Goal: Task Accomplishment & Management: Manage account settings

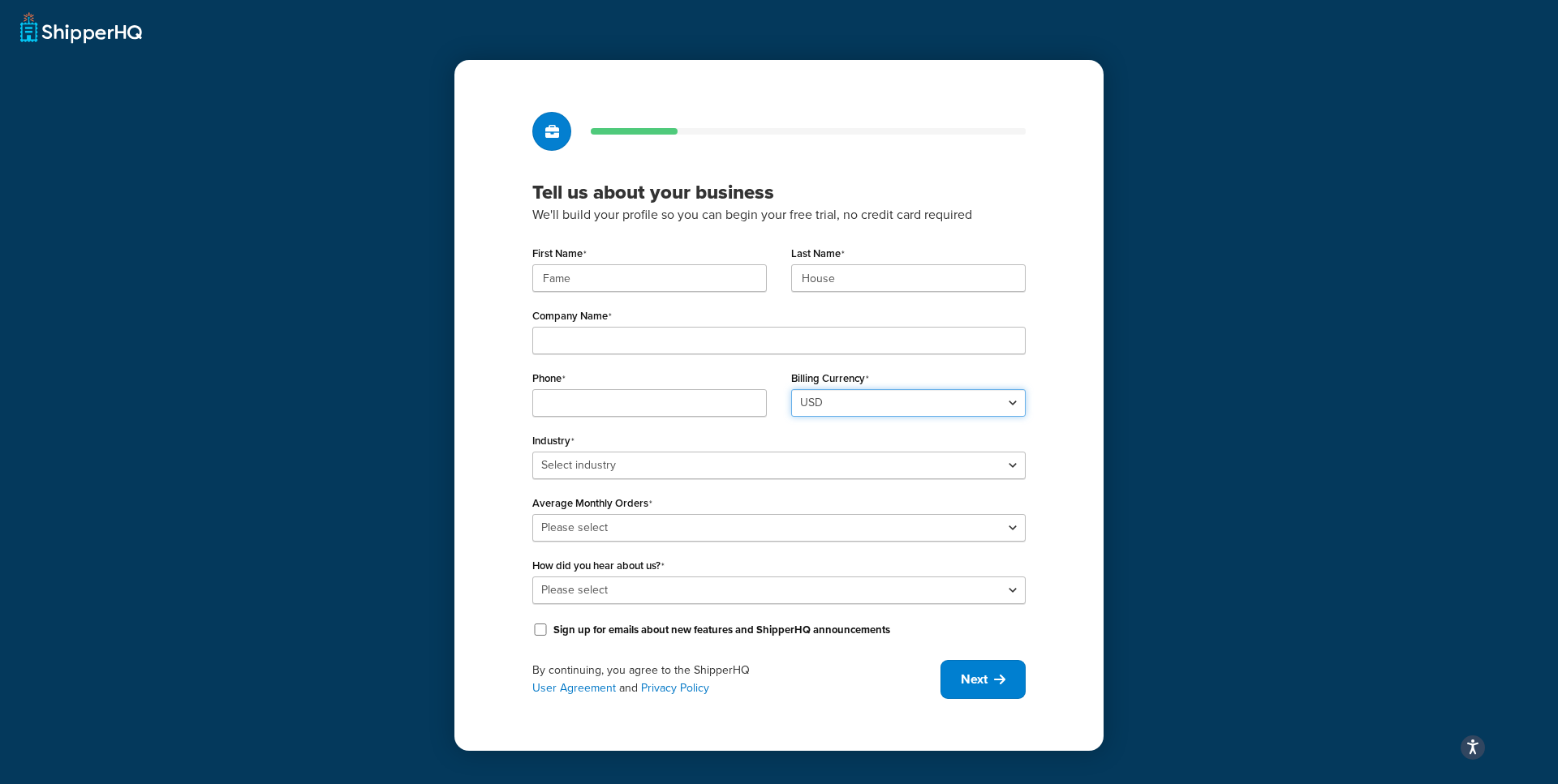
click at [885, 400] on select "USD" at bounding box center [908, 403] width 234 height 28
click at [978, 678] on span "Next" at bounding box center [974, 679] width 27 height 18
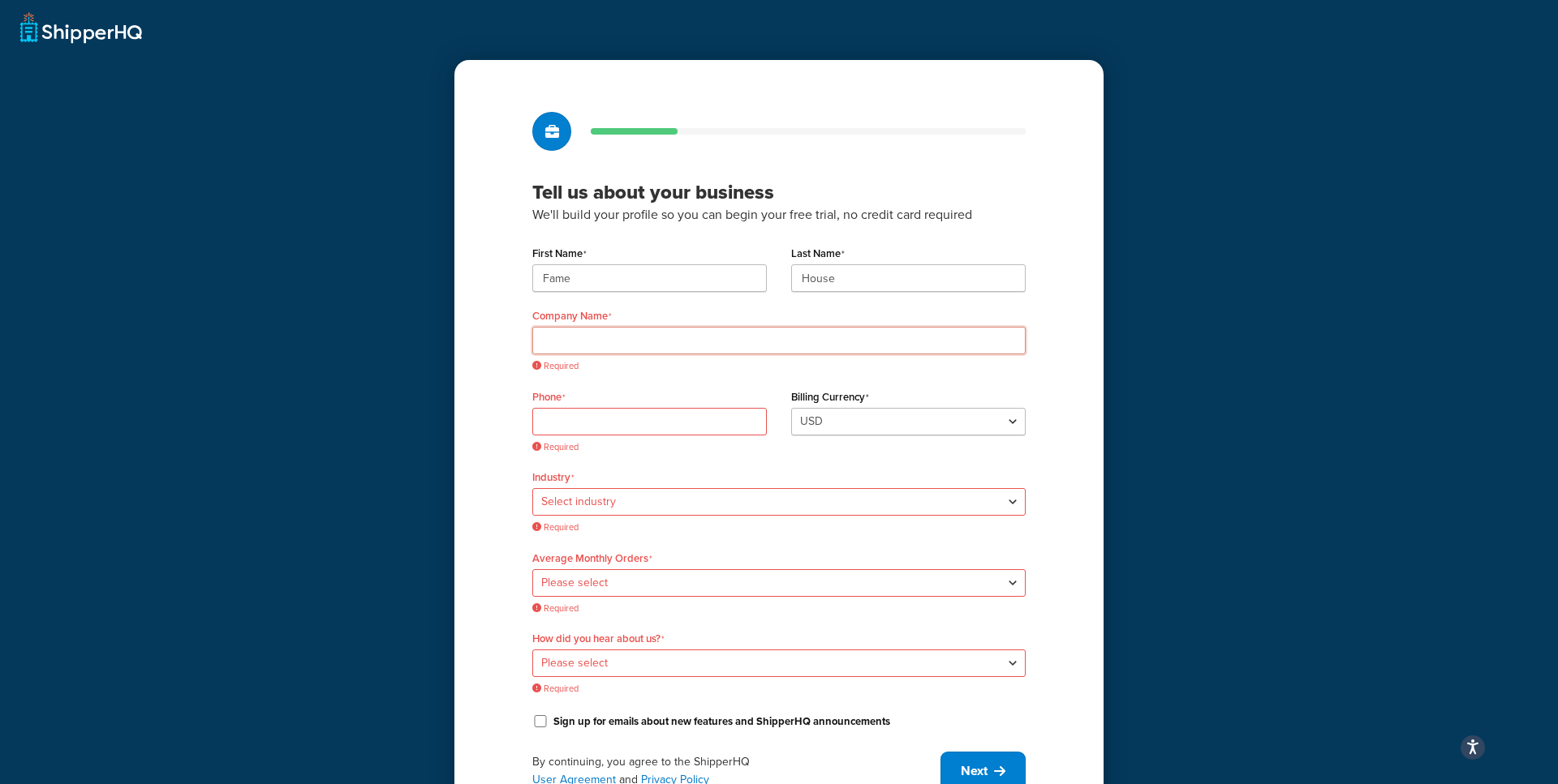
click at [718, 348] on input "Company Name" at bounding box center [779, 340] width 493 height 28
click at [635, 267] on input "Fame" at bounding box center [649, 278] width 234 height 28
paste input "UMG"
type input "UMG"
paste input "UMG"
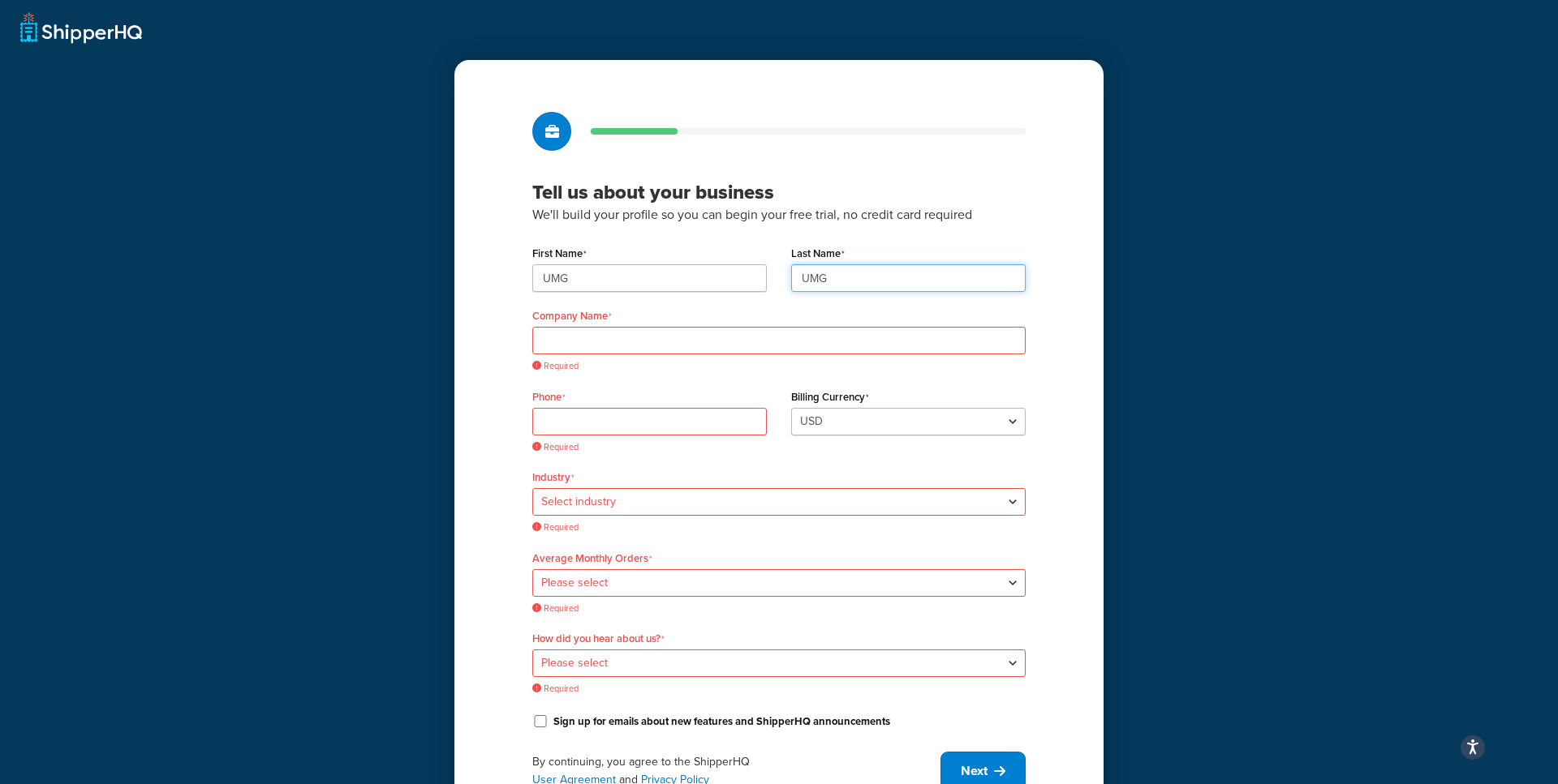
type input "UMG"
paste input "Universal Music Group"
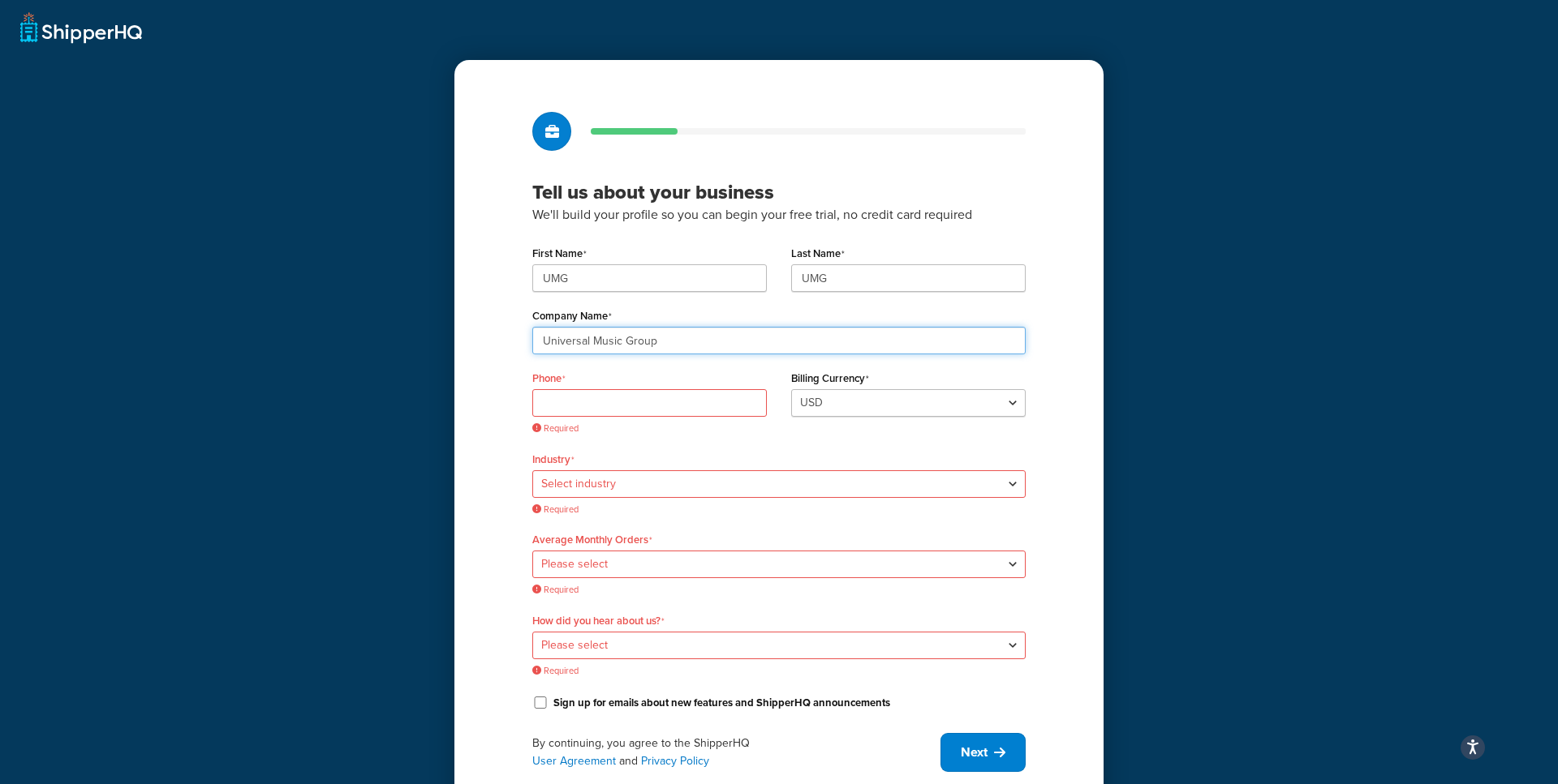
type input "Universal Music Group"
click at [645, 413] on input "Phone" at bounding box center [649, 403] width 234 height 28
paste input "8449137510"
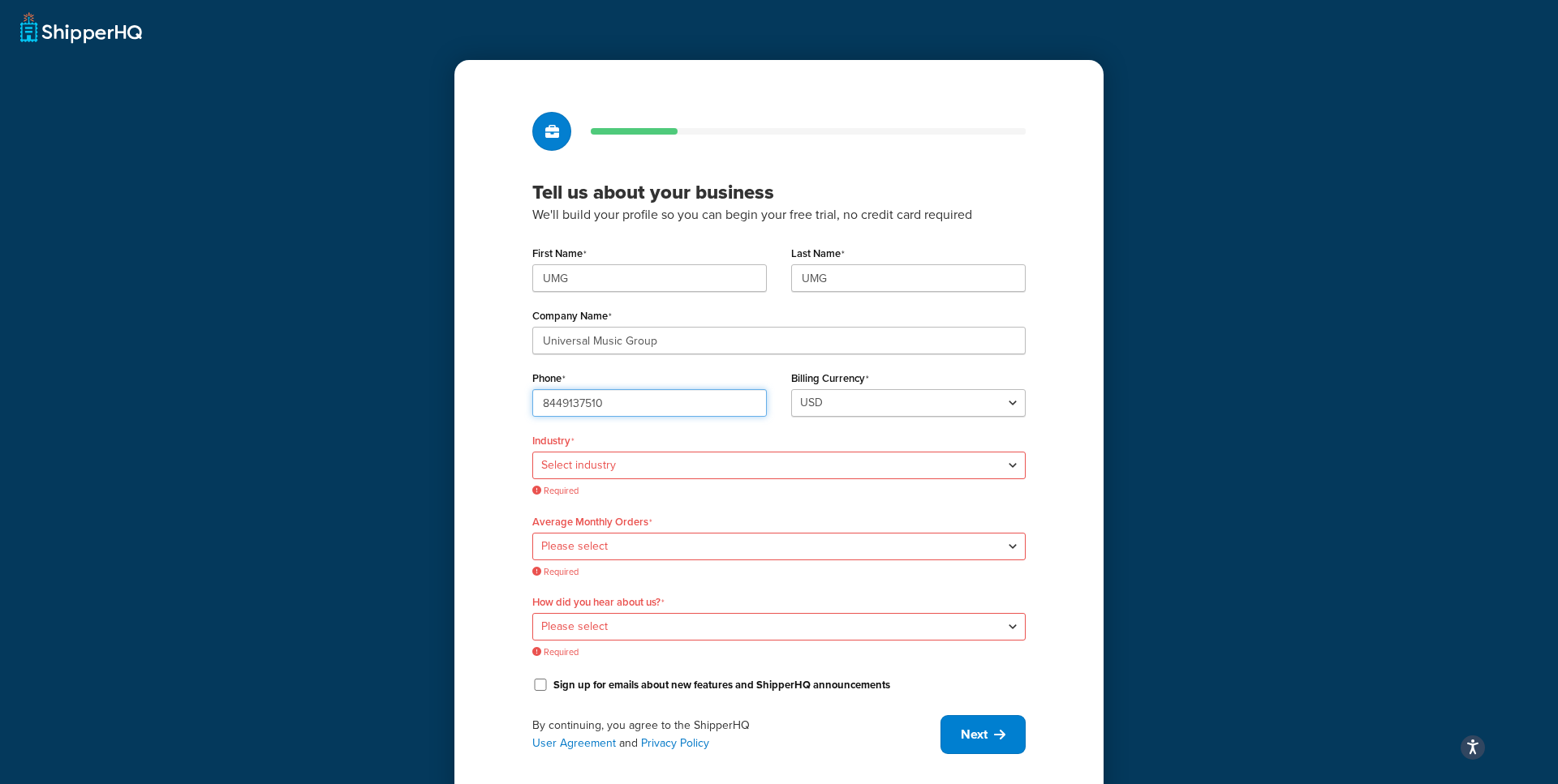
type input "8449137510"
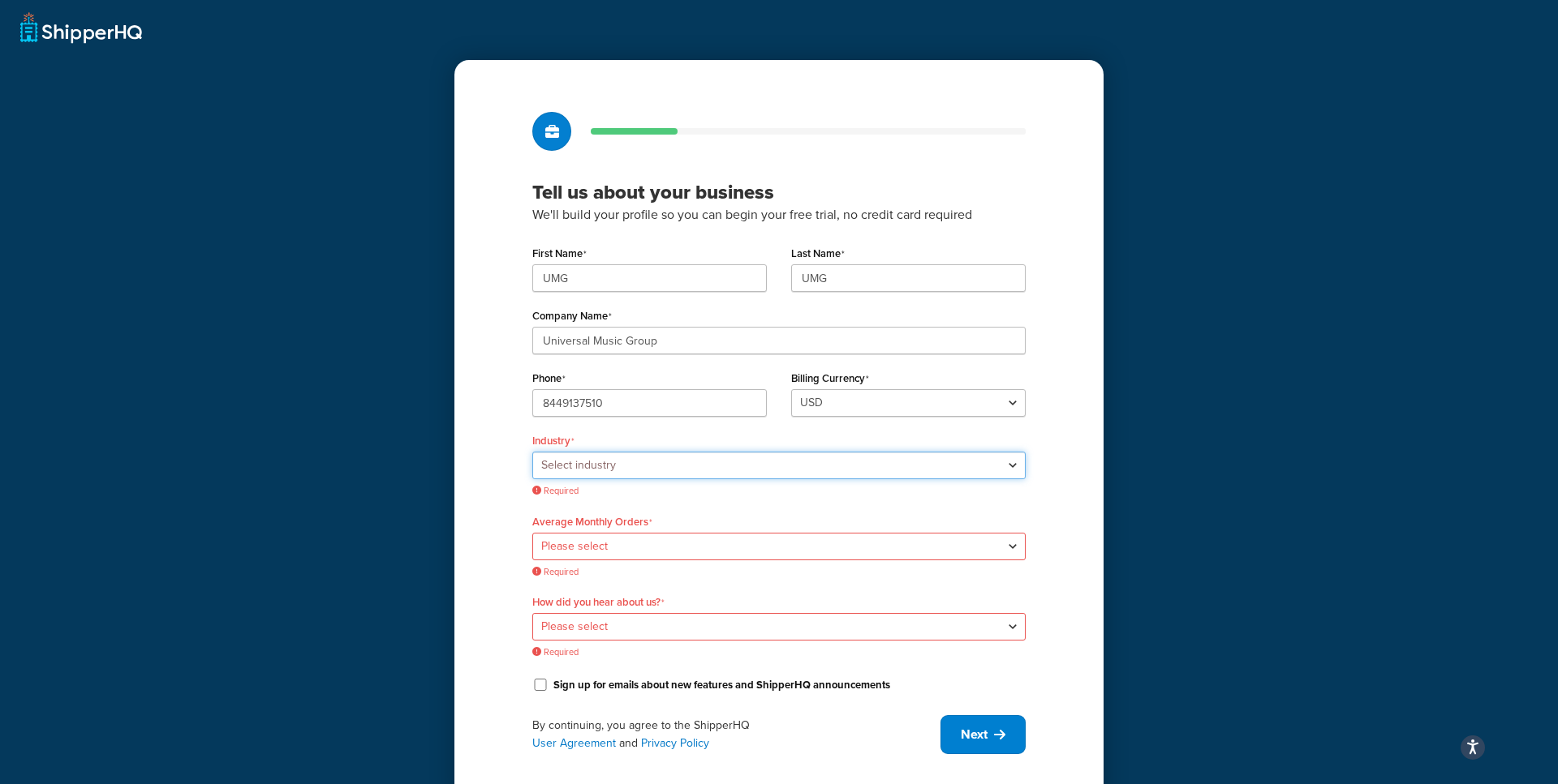
click at [587, 465] on select "Select industry Automotive Adult Agriculture Alcohol, Tobacco & CBD Arts & Craf…" at bounding box center [779, 465] width 493 height 28
select select "25"
click at [532, 452] on select "Select industry Automotive Adult Agriculture Alcohol, Tobacco & CBD Arts & Craf…" at bounding box center [779, 465] width 493 height 28
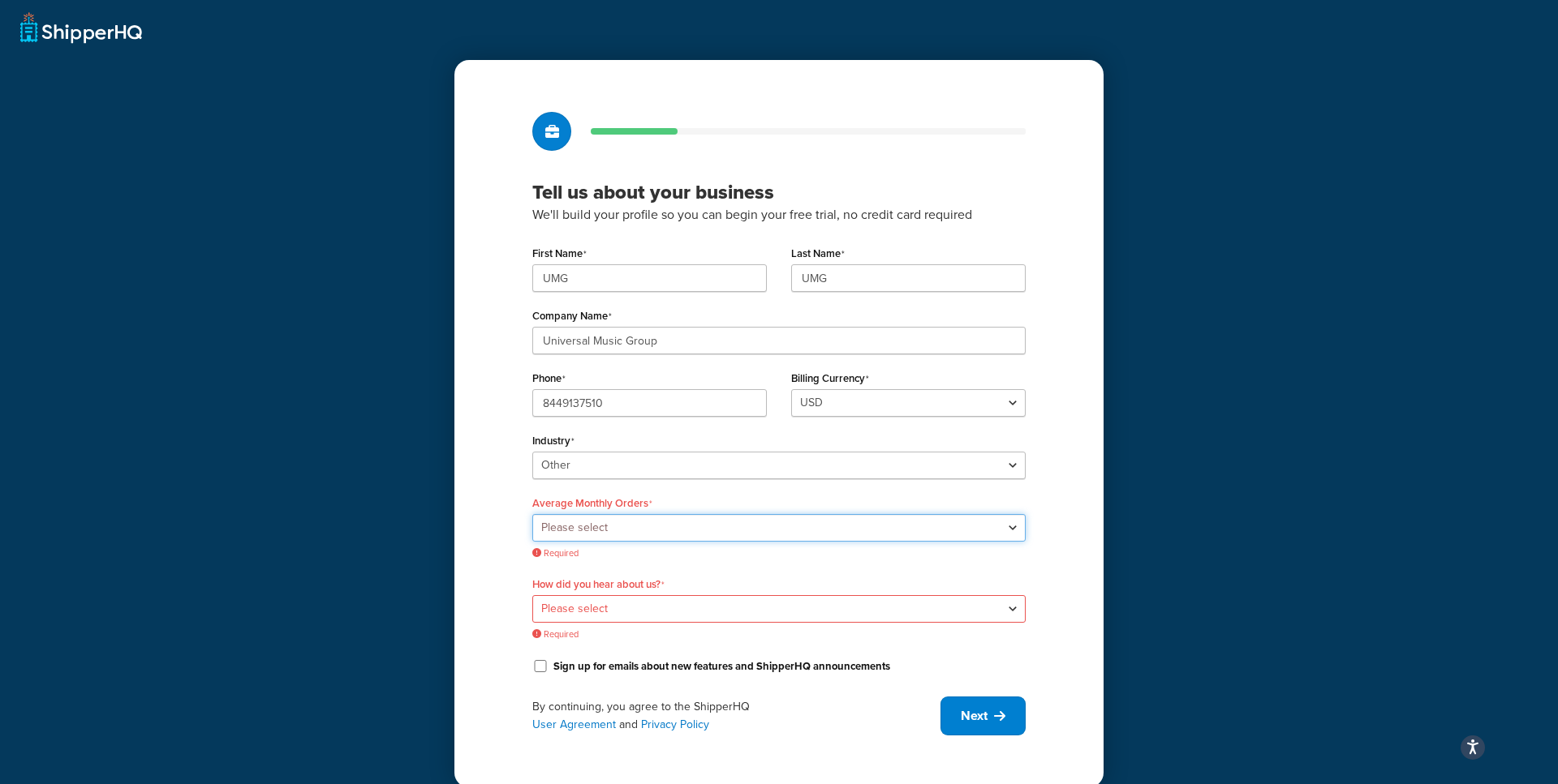
click at [606, 534] on select "Please select 0-500 501-1,000 1,001-10,000 10,001-20,000 Over 20,000" at bounding box center [779, 528] width 493 height 28
select select "4"
click at [532, 515] on select "Please select 0-500 501-1,000 1,001-10,000 10,001-20,000 Over 20,000" at bounding box center [779, 528] width 493 height 28
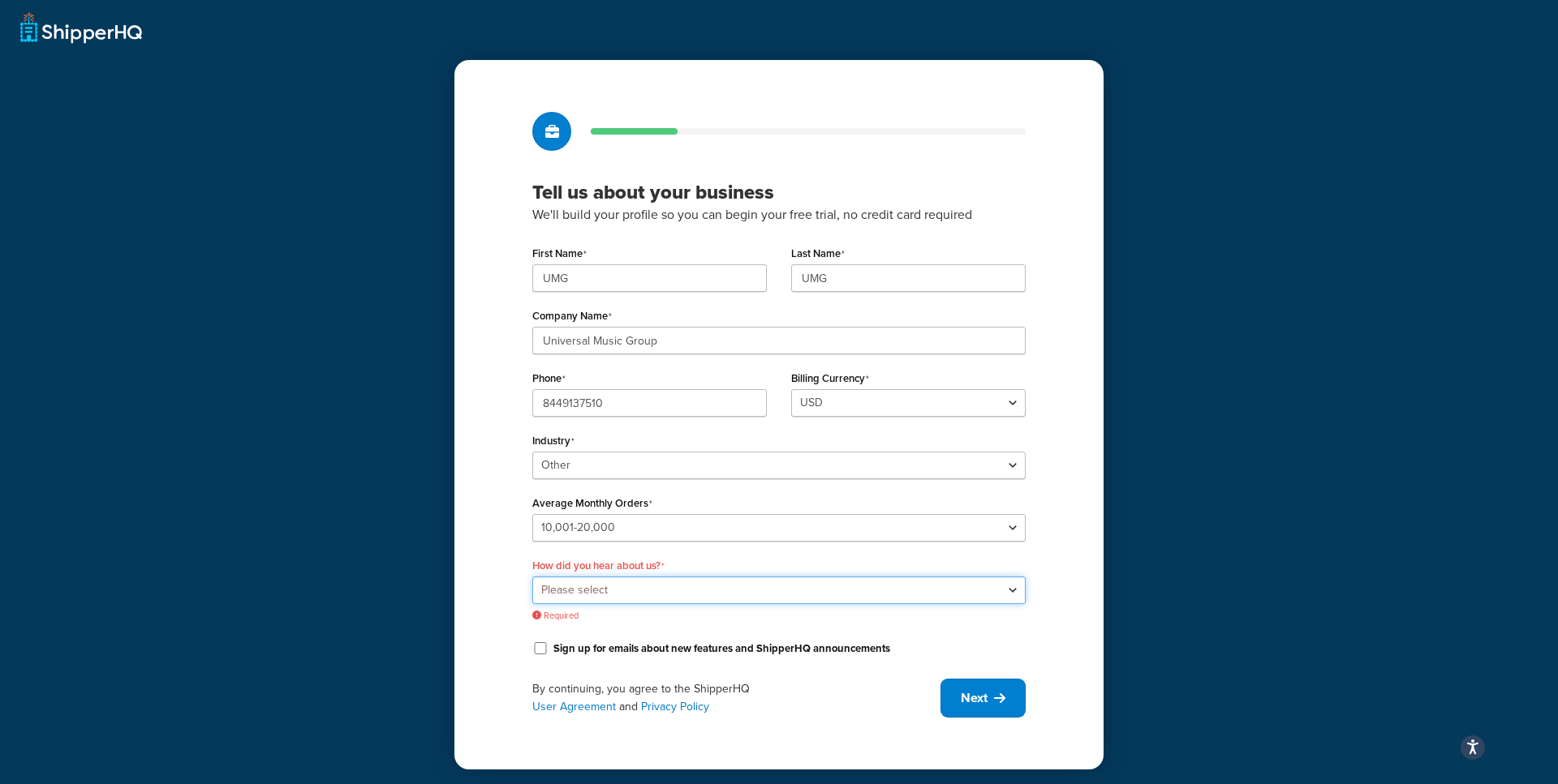
click at [658, 583] on select "Please select Online Search App Store or Marketplace Listing Referred by Agency…" at bounding box center [779, 590] width 493 height 28
select select "10"
click at [532, 577] on select "Please select Online Search App Store or Marketplace Listing Referred by Agency…" at bounding box center [779, 590] width 493 height 28
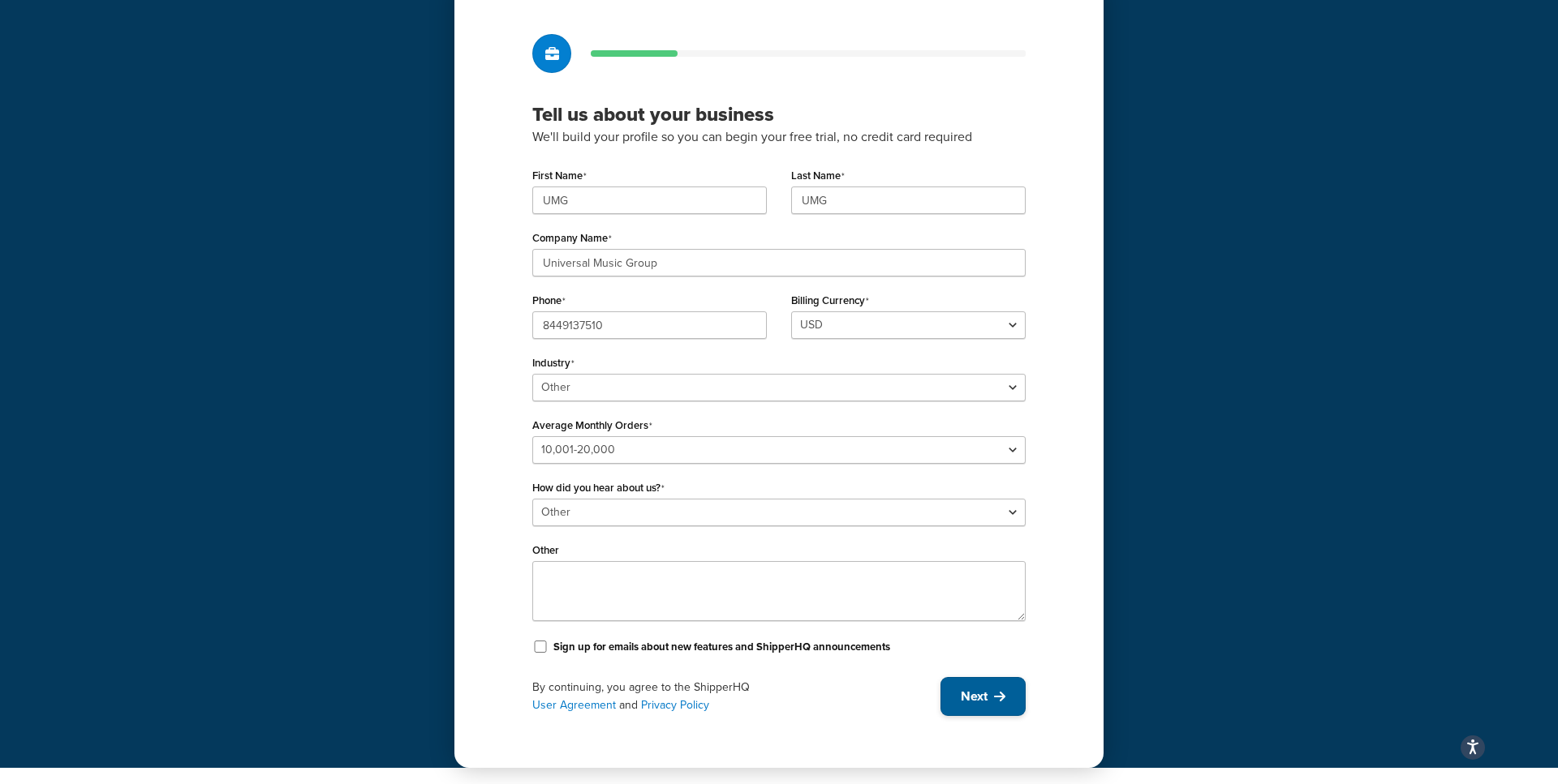
click at [1012, 693] on button "Next" at bounding box center [983, 697] width 85 height 39
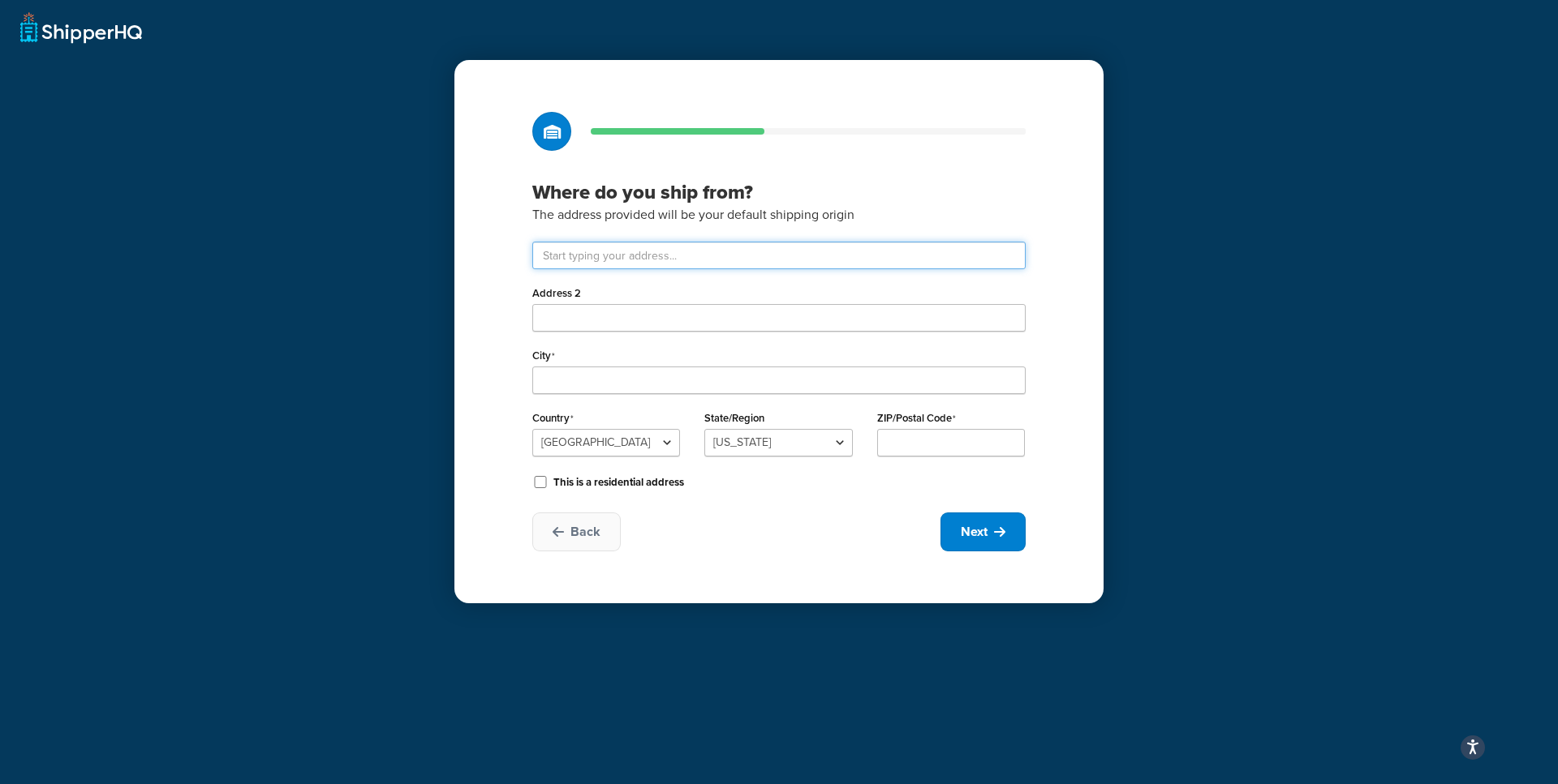
click at [667, 260] on input "text" at bounding box center [779, 255] width 493 height 28
paste input "123 S Broad St."
click at [798, 252] on input "123 S Broad St." at bounding box center [779, 255] width 493 height 28
type input "123 S Broad St"
type input "Philadelphia"
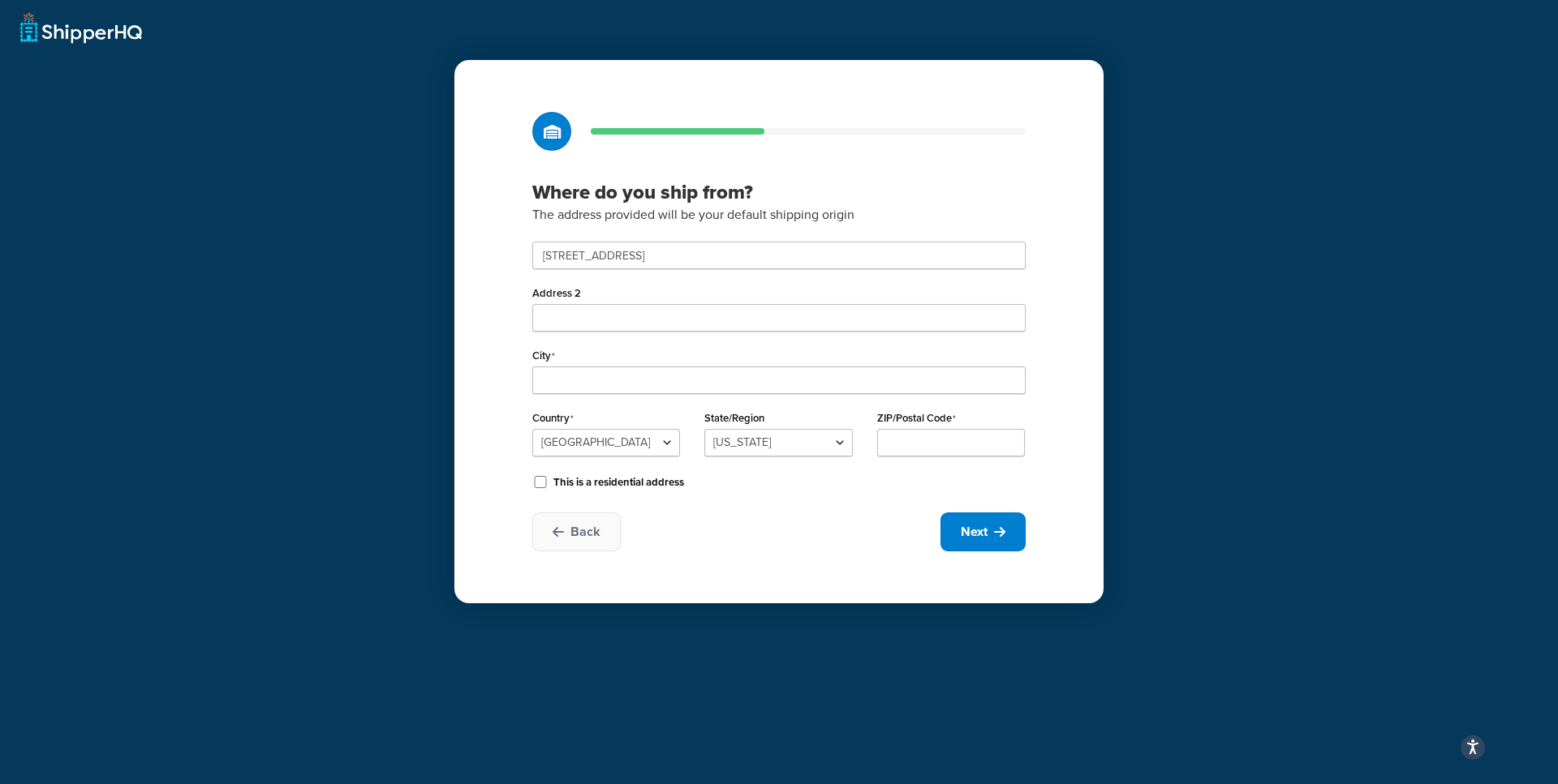
select select "38"
type input "19109"
click at [633, 316] on input "Address 2" at bounding box center [779, 317] width 493 height 28
type input "26th Floor"
drag, startPoint x: 816, startPoint y: 589, endPoint x: 873, endPoint y: 562, distance: 63.1
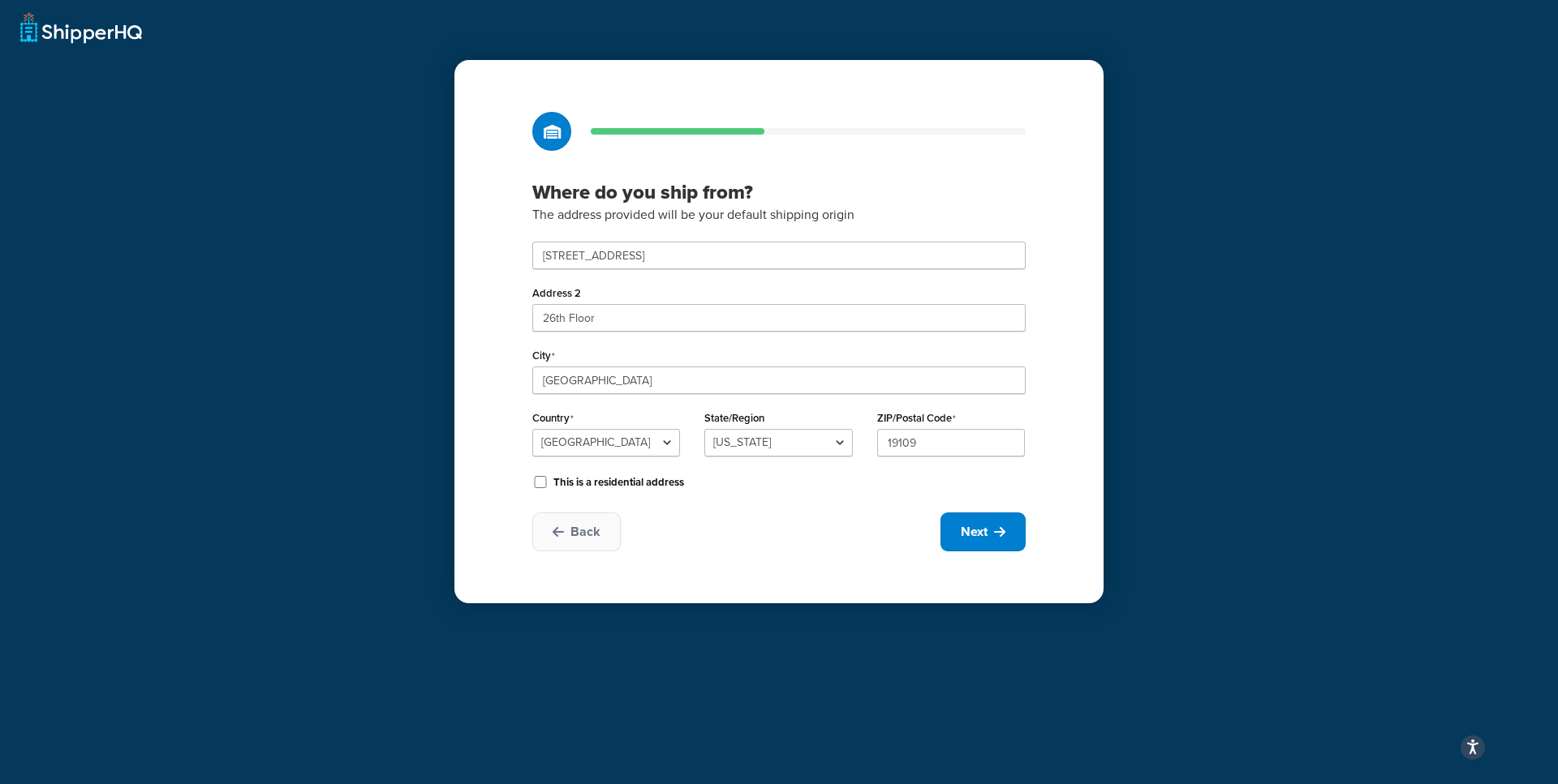
click at [817, 585] on div "Where do you ship from? The address provided will be your default shipping orig…" at bounding box center [779, 331] width 649 height 543
click at [962, 541] on button "Next" at bounding box center [983, 532] width 85 height 39
select select "1"
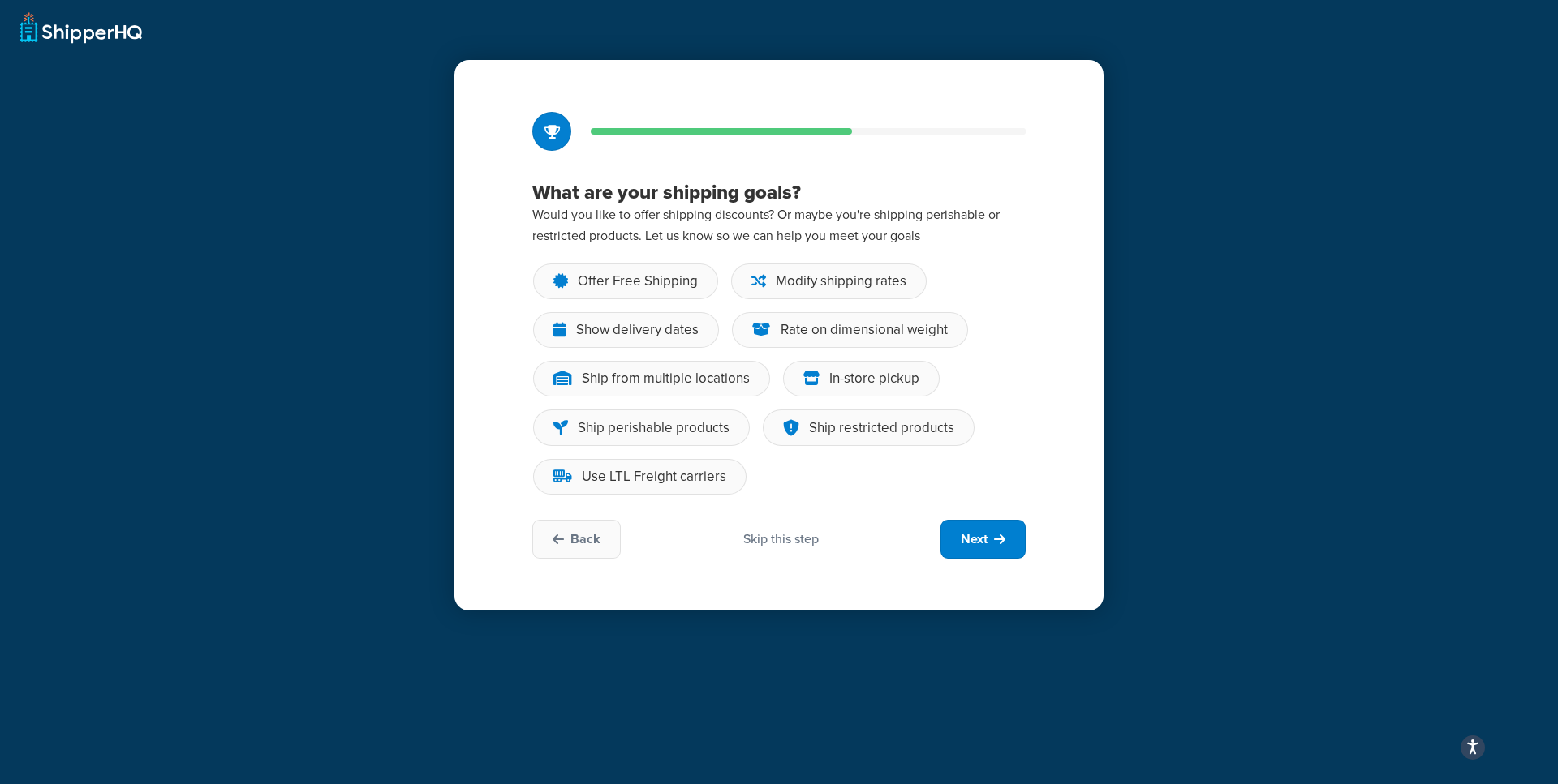
click at [797, 546] on div "Skip this step" at bounding box center [781, 539] width 76 height 18
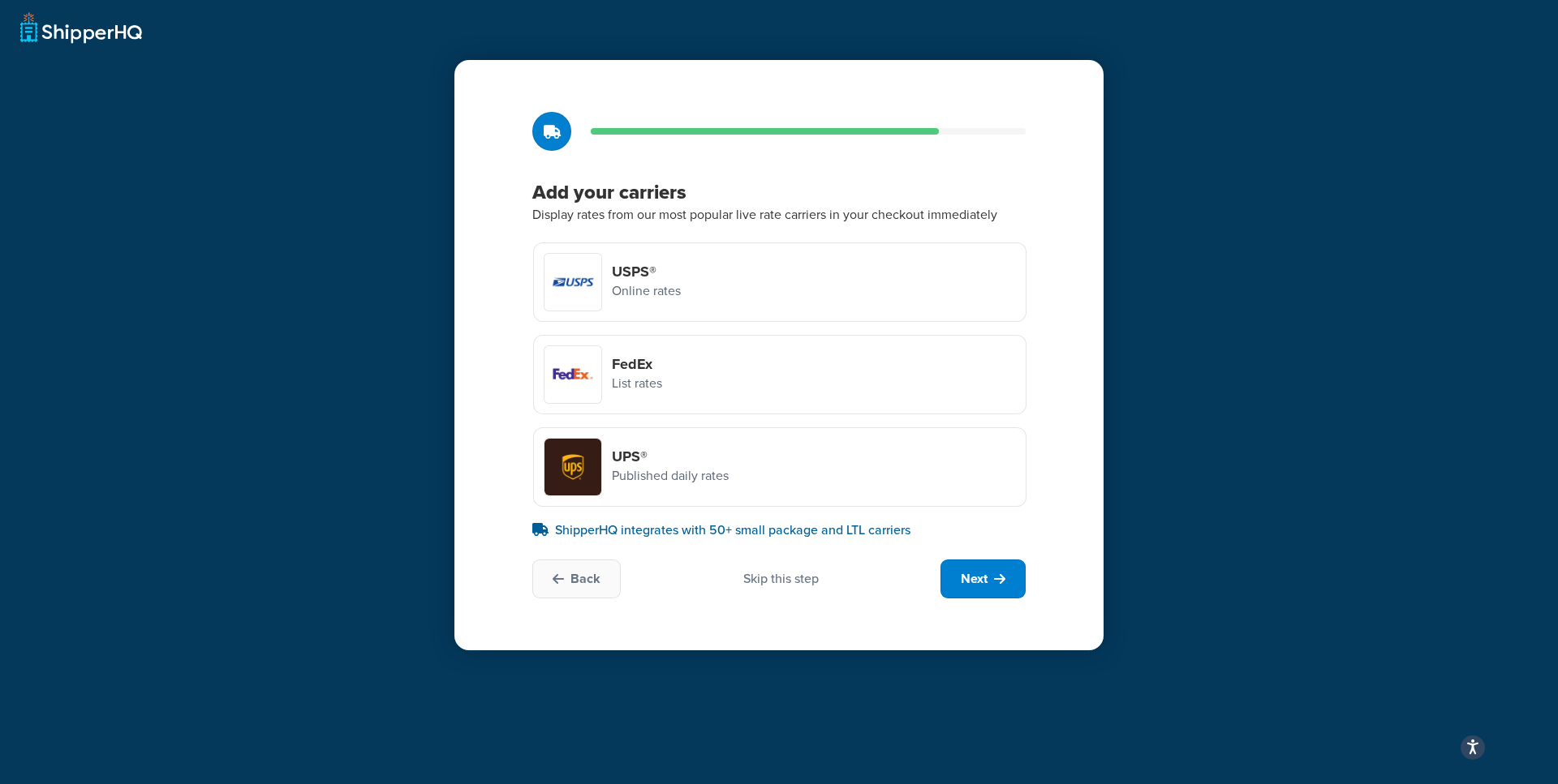
click at [775, 583] on div "Skip this step" at bounding box center [781, 578] width 76 height 18
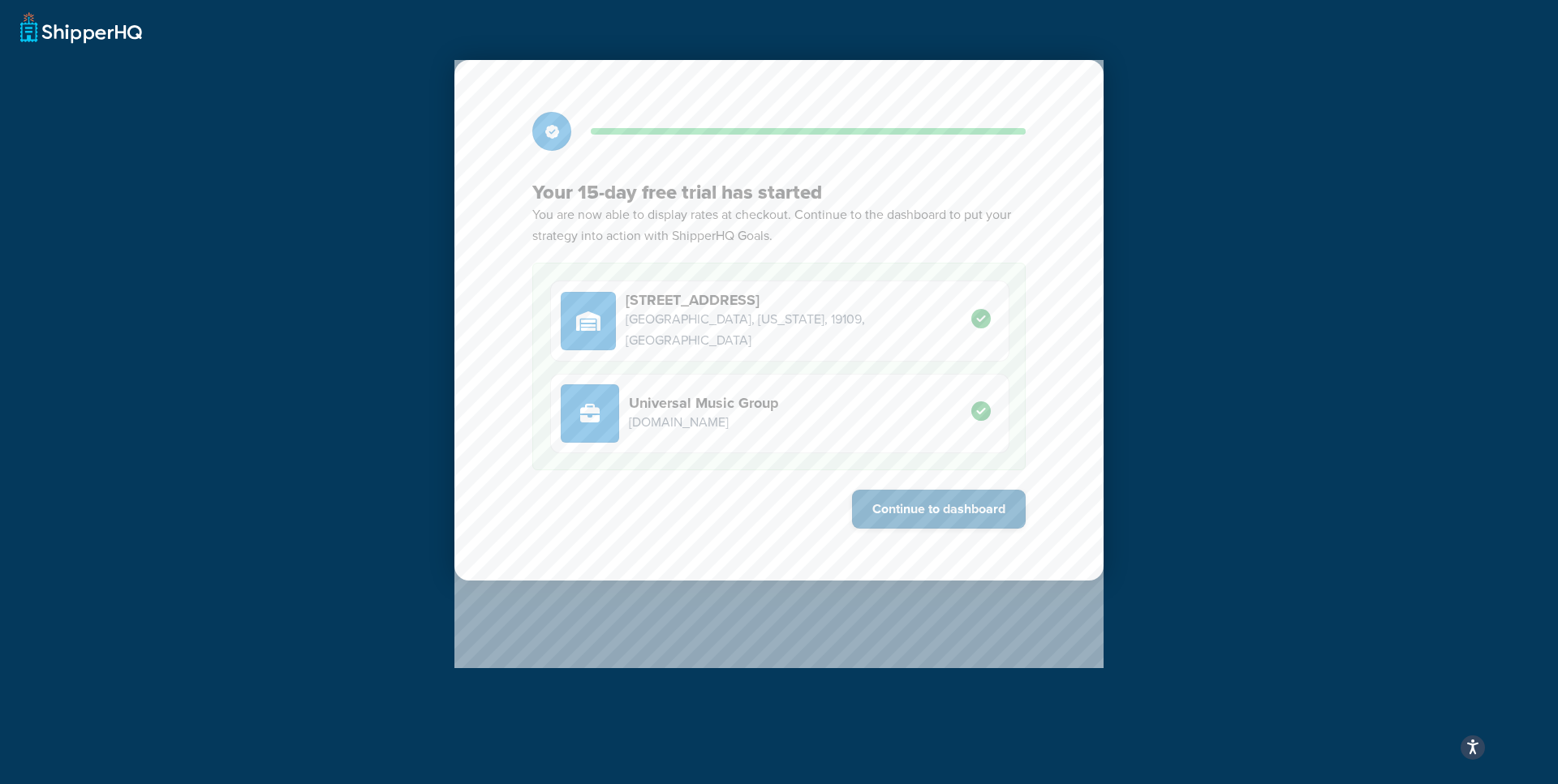
click at [965, 510] on button "Continue to dashboard" at bounding box center [938, 510] width 174 height 39
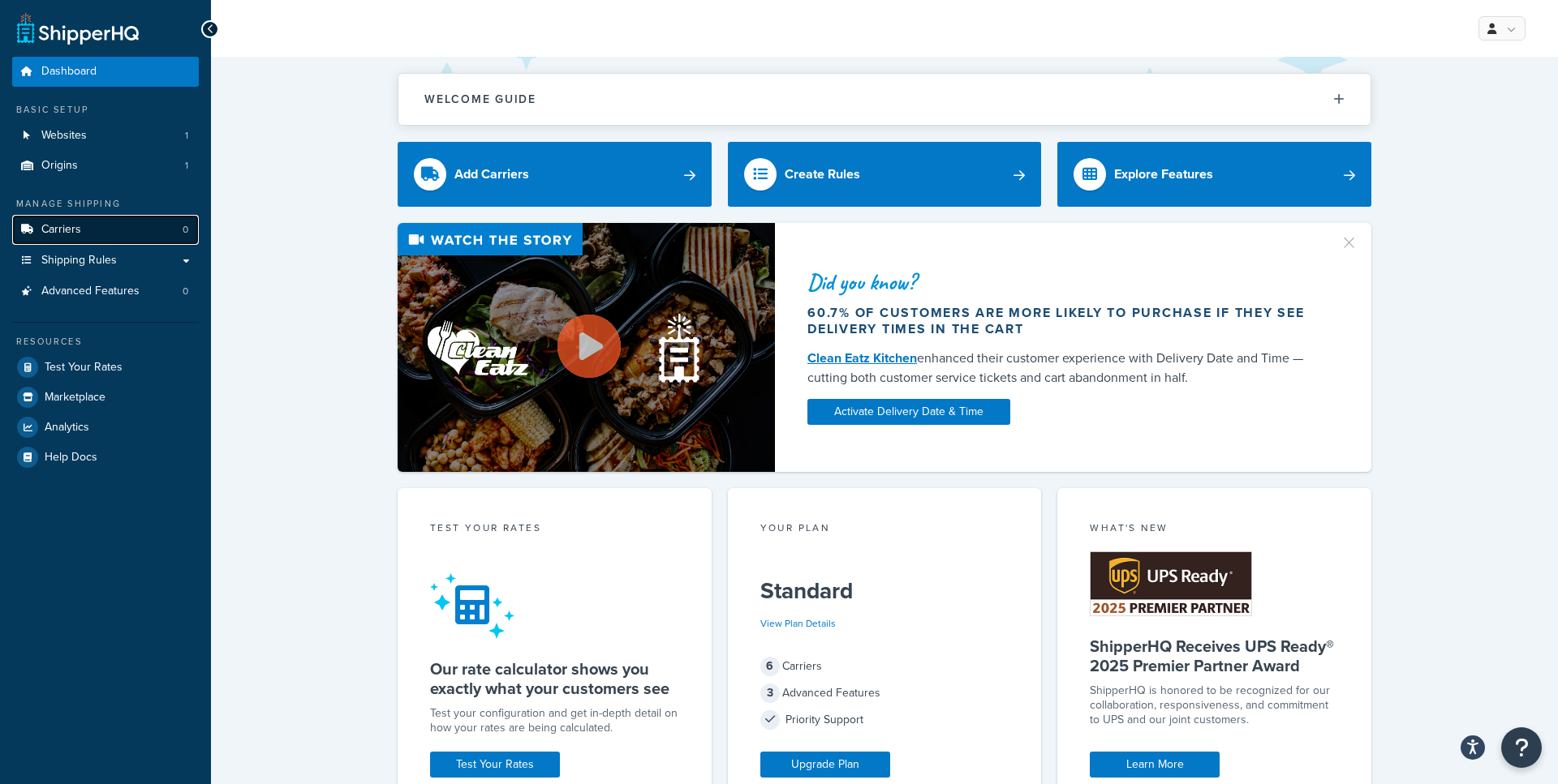
click at [85, 235] on link "Carriers 0" at bounding box center [105, 230] width 186 height 30
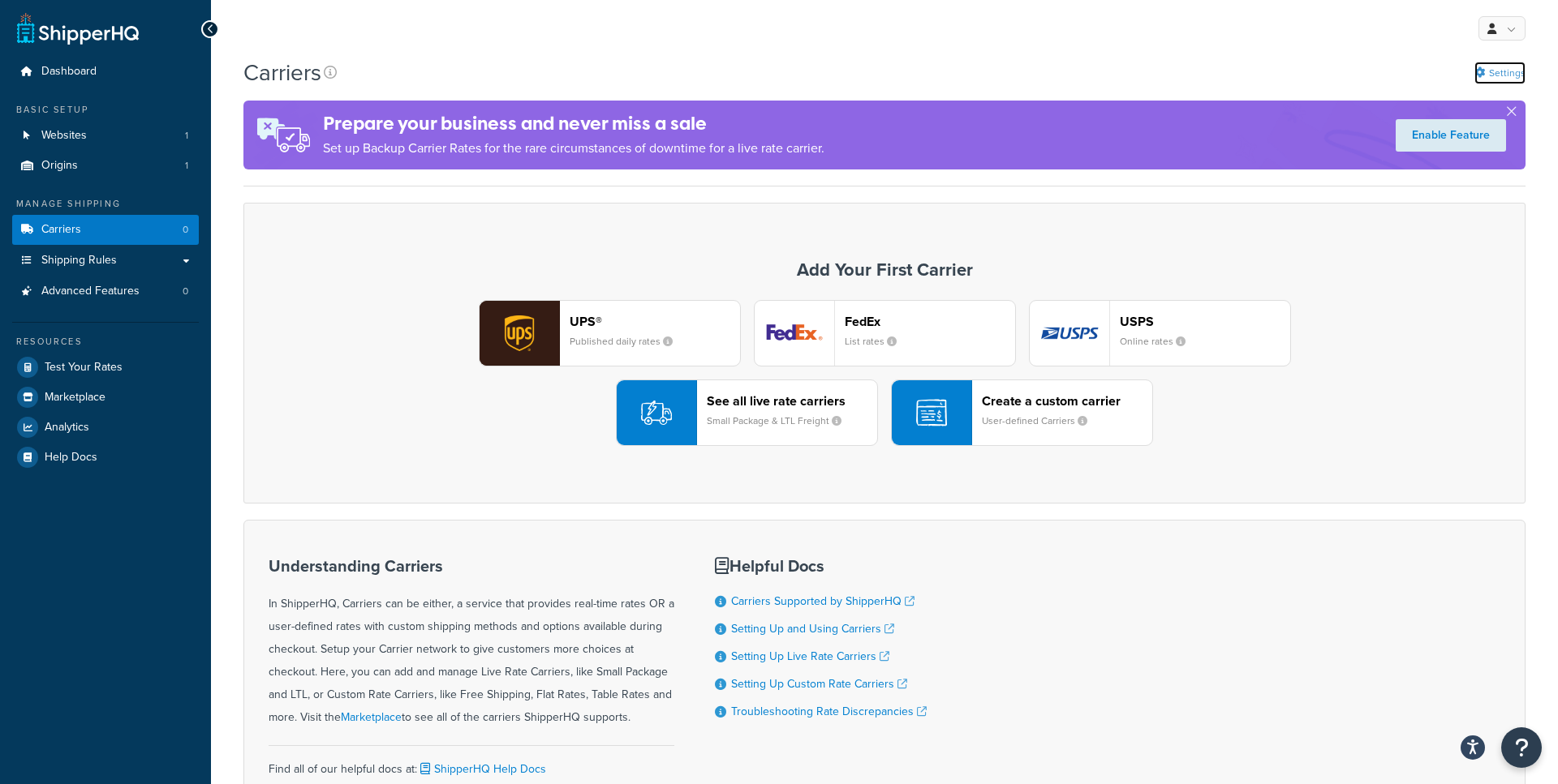
click at [1489, 67] on link "Settings" at bounding box center [1499, 72] width 51 height 23
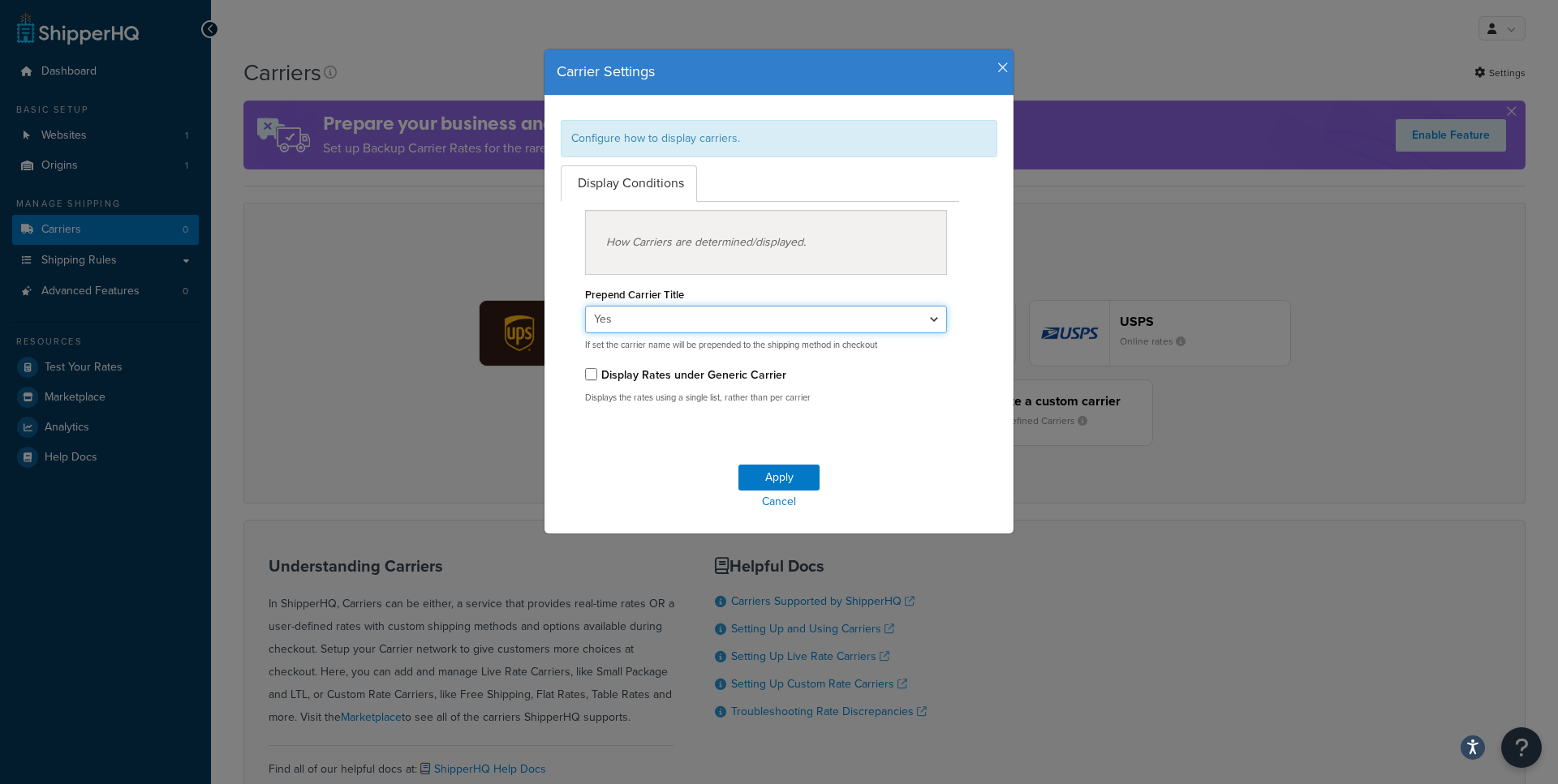
click at [691, 322] on select "Yes No" at bounding box center [766, 319] width 362 height 28
select select "false"
click at [585, 306] on select "Yes No" at bounding box center [766, 319] width 362 height 28
click at [778, 473] on button "Apply" at bounding box center [779, 478] width 81 height 26
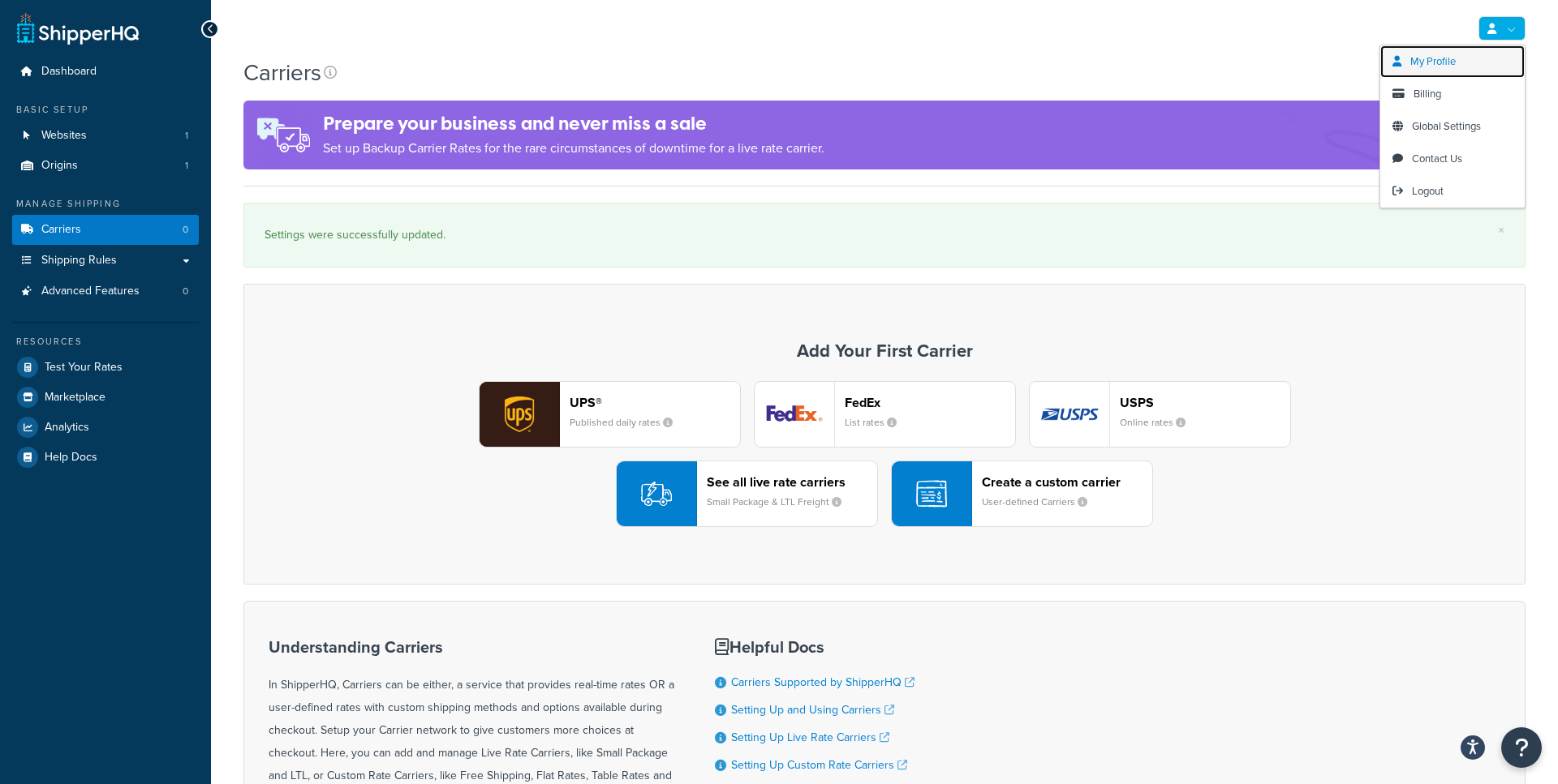
click at [1480, 60] on link "My Profile" at bounding box center [1452, 61] width 144 height 33
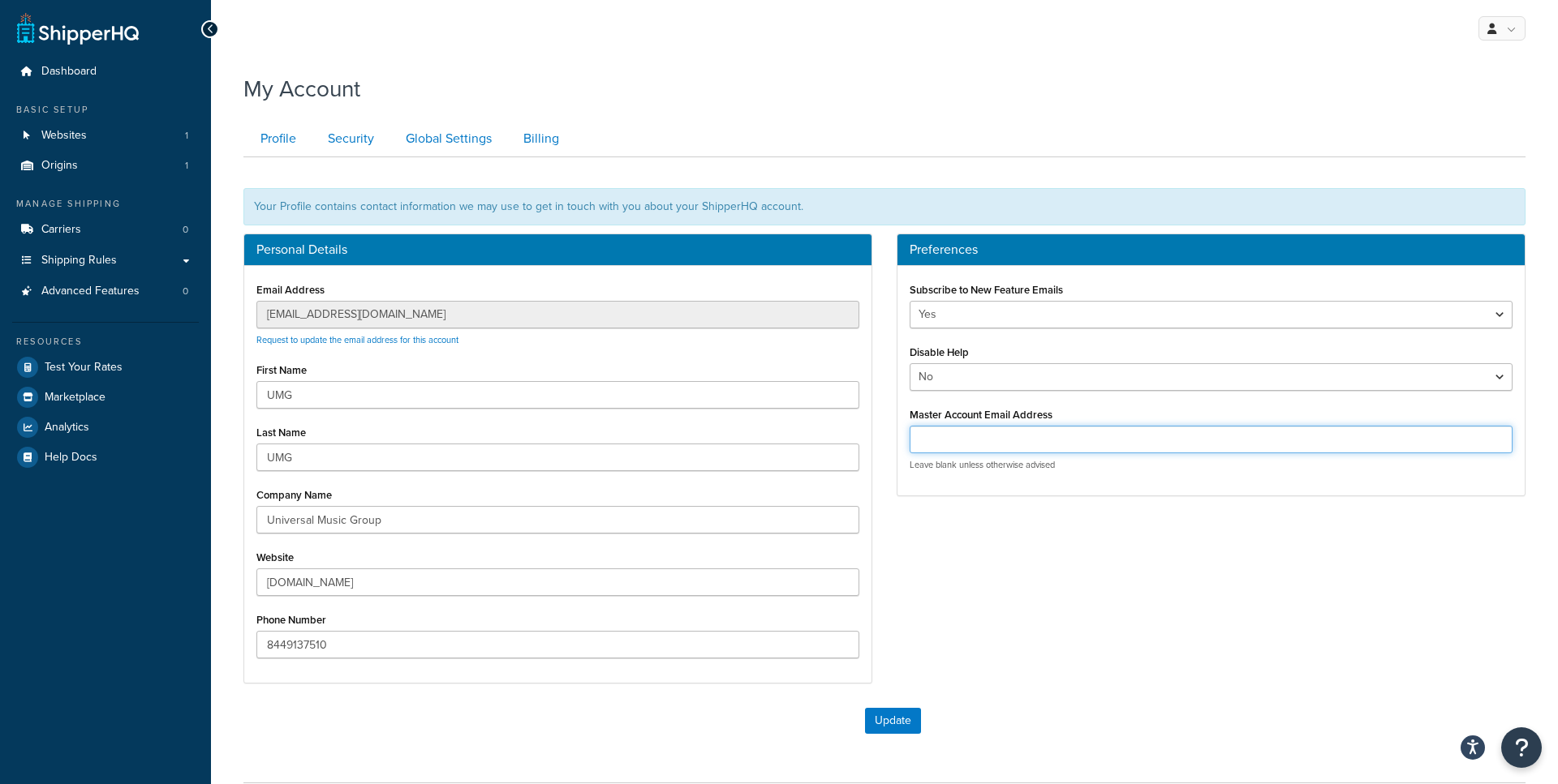
click at [965, 434] on input "Master Account Email Address" at bounding box center [1211, 439] width 603 height 28
type input "customercare@famehouse.net"
click at [907, 720] on button "Update" at bounding box center [893, 720] width 56 height 26
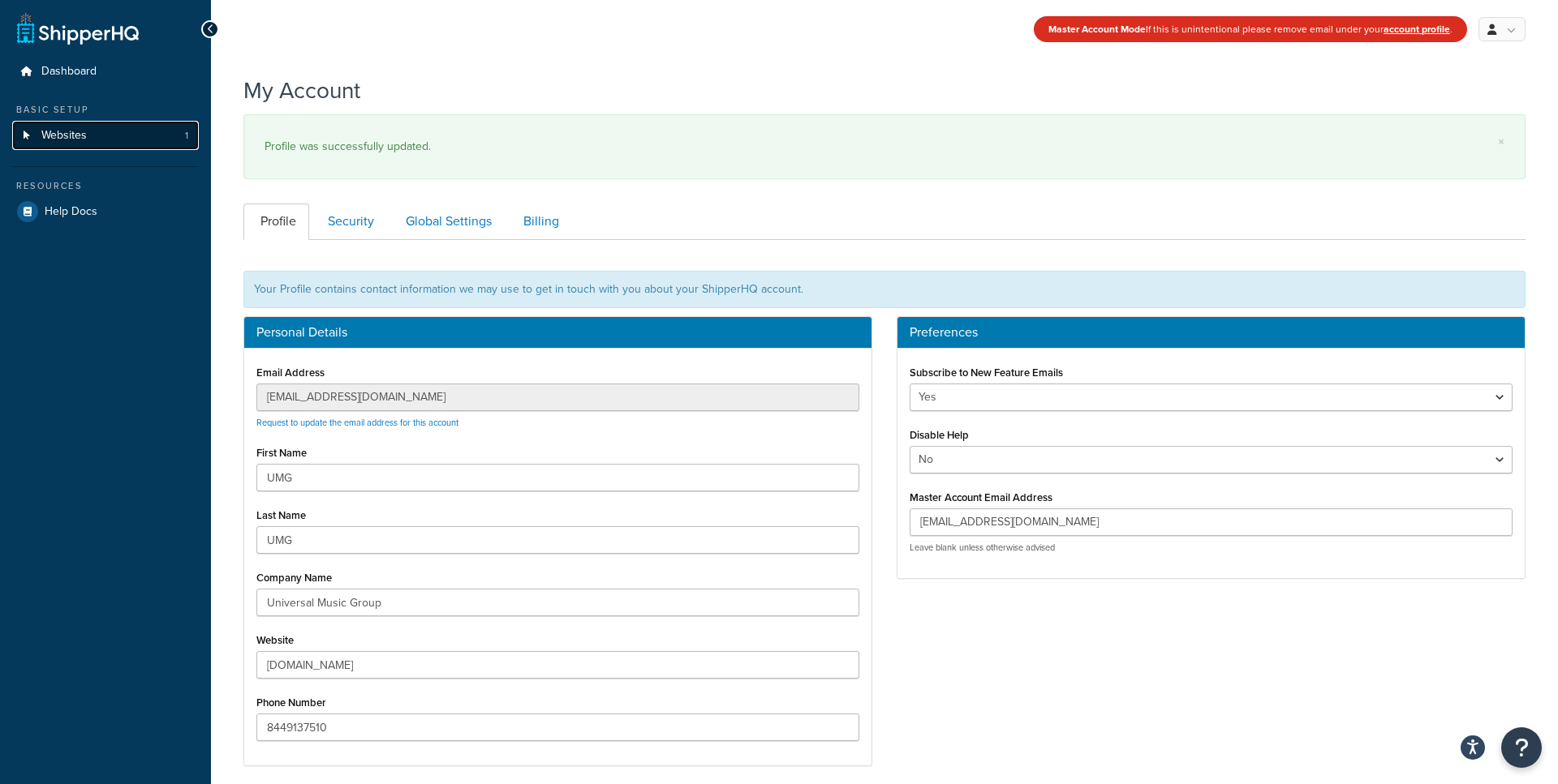
click at [117, 134] on link "Websites 1" at bounding box center [105, 136] width 186 height 30
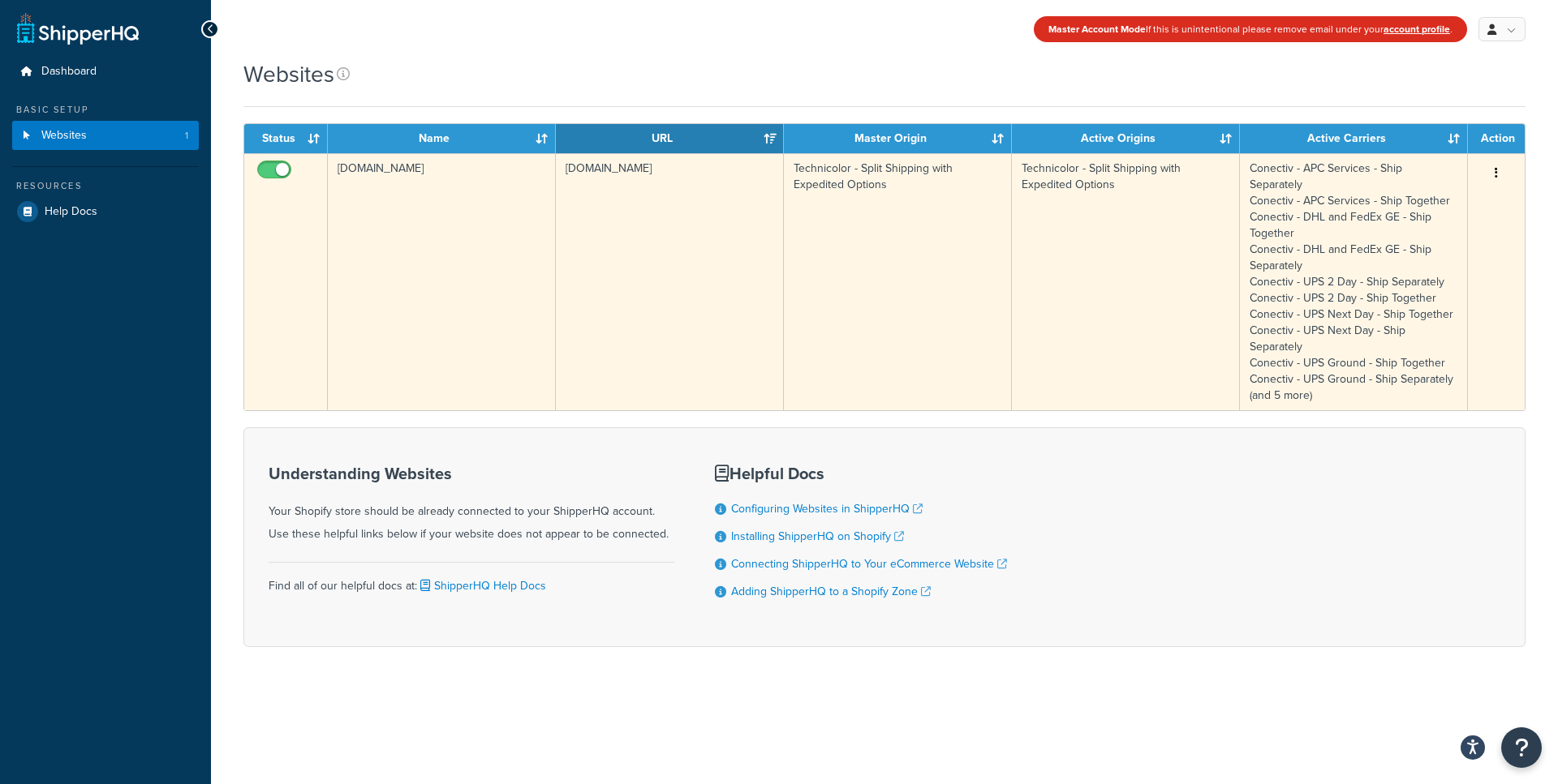
click at [1489, 163] on button "button" at bounding box center [1496, 173] width 23 height 26
click at [1424, 202] on link "Edit" at bounding box center [1430, 206] width 129 height 34
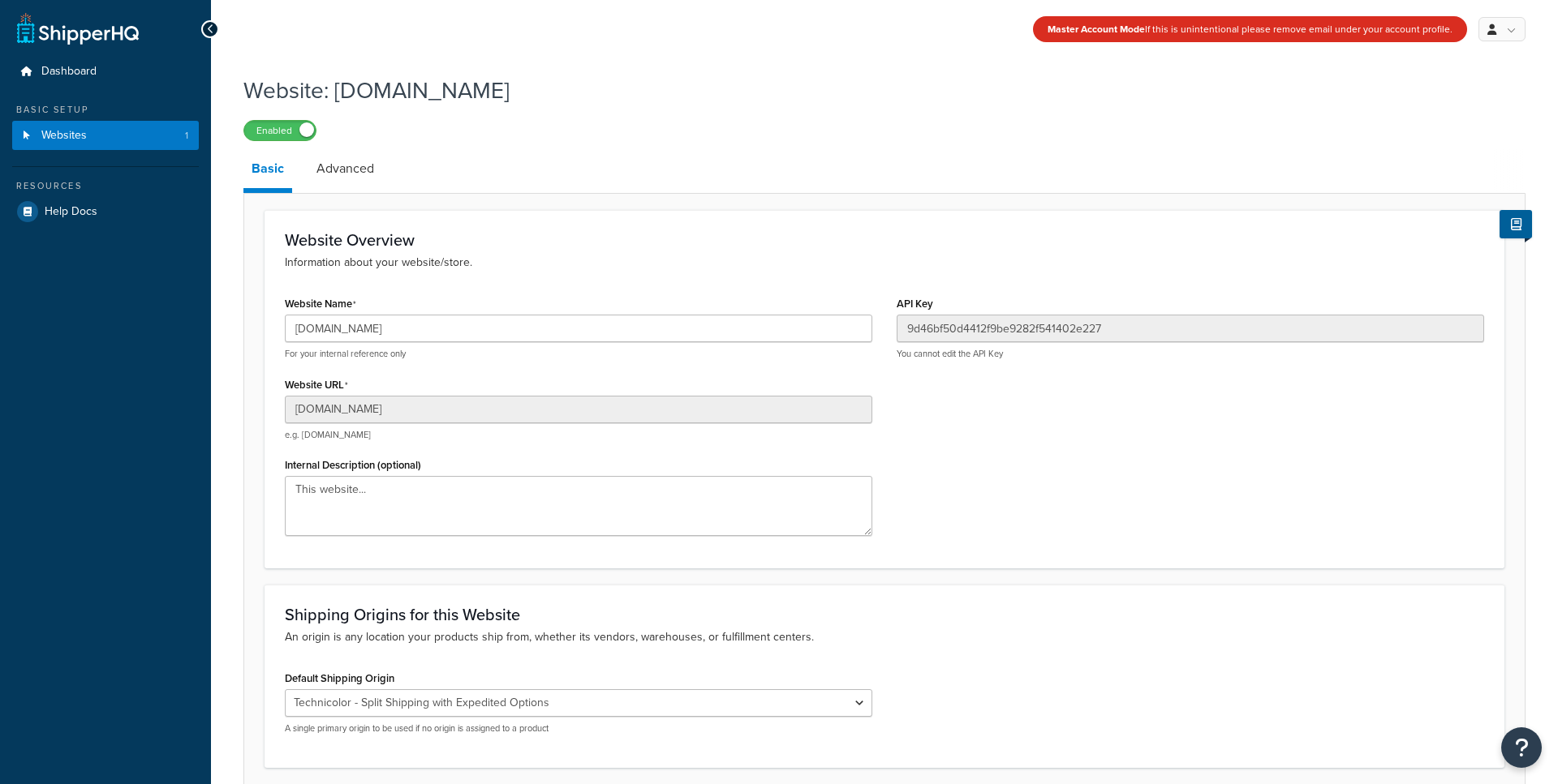
select select "86850"
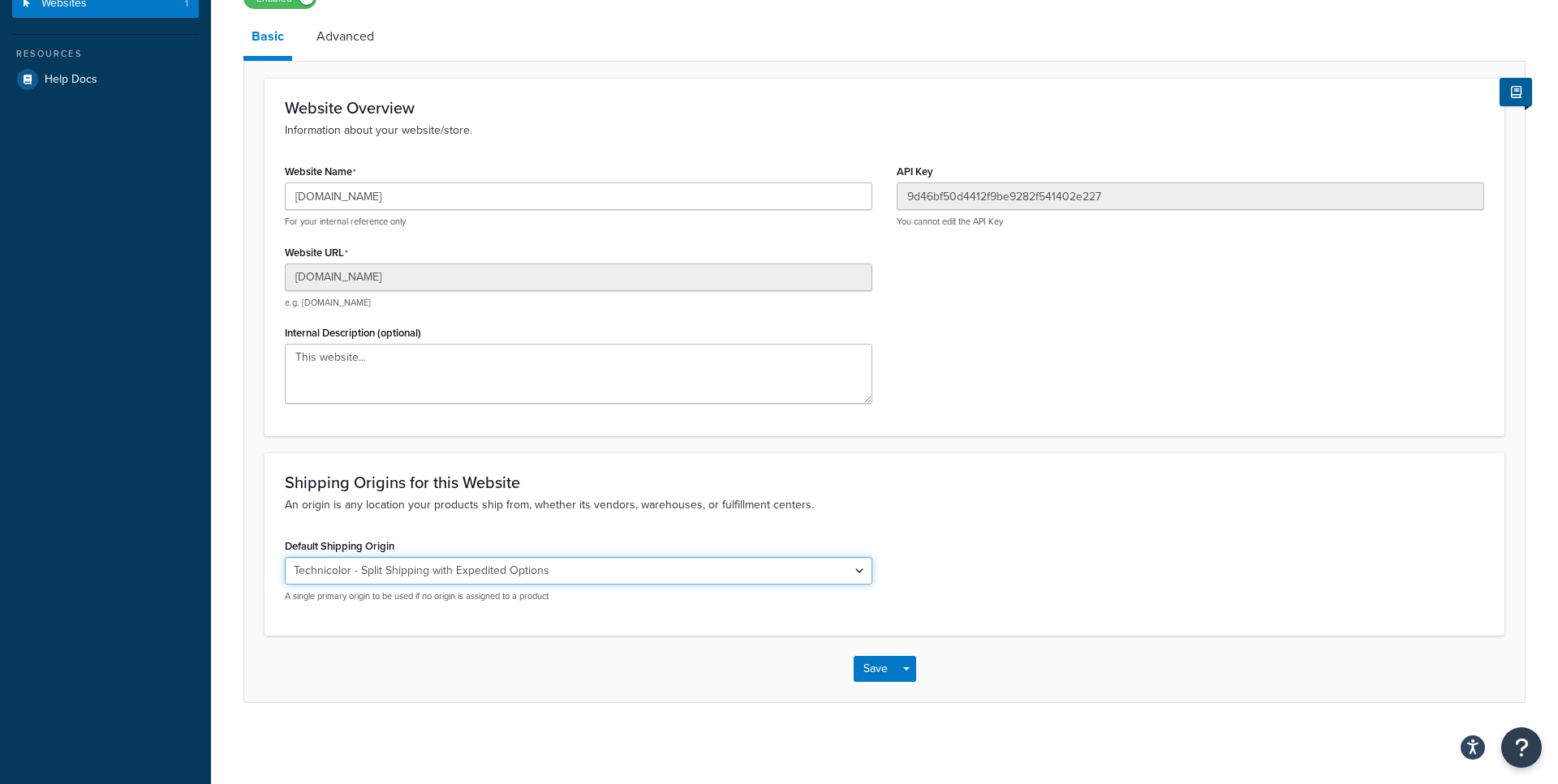
click at [353, 557] on select "El Famoso Artist Endeavor (OG) Graphik Dimensions Artivise Printful Caroline Wh…" at bounding box center [578, 571] width 587 height 28
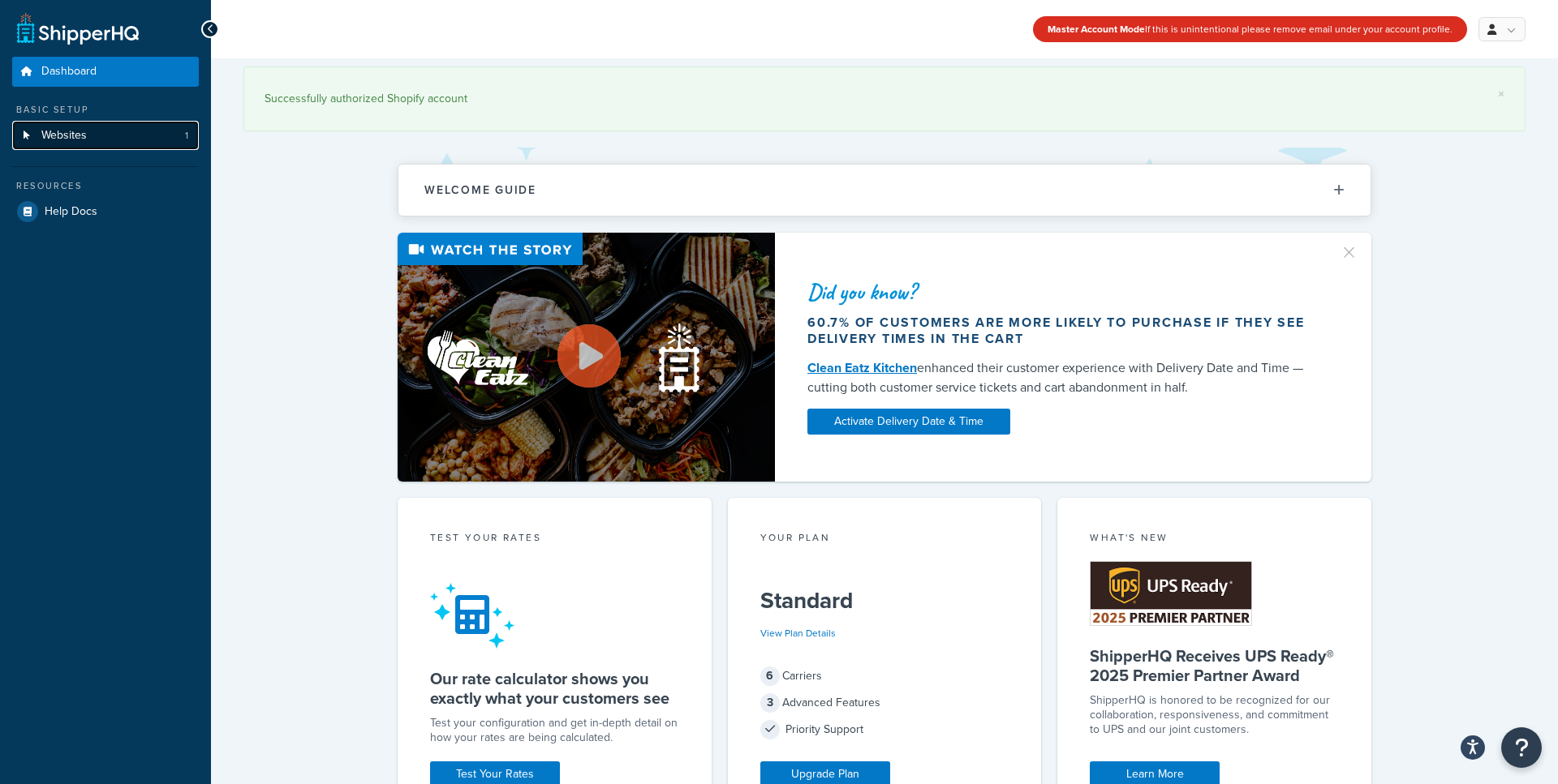
click at [124, 137] on link "Websites 1" at bounding box center [105, 136] width 186 height 30
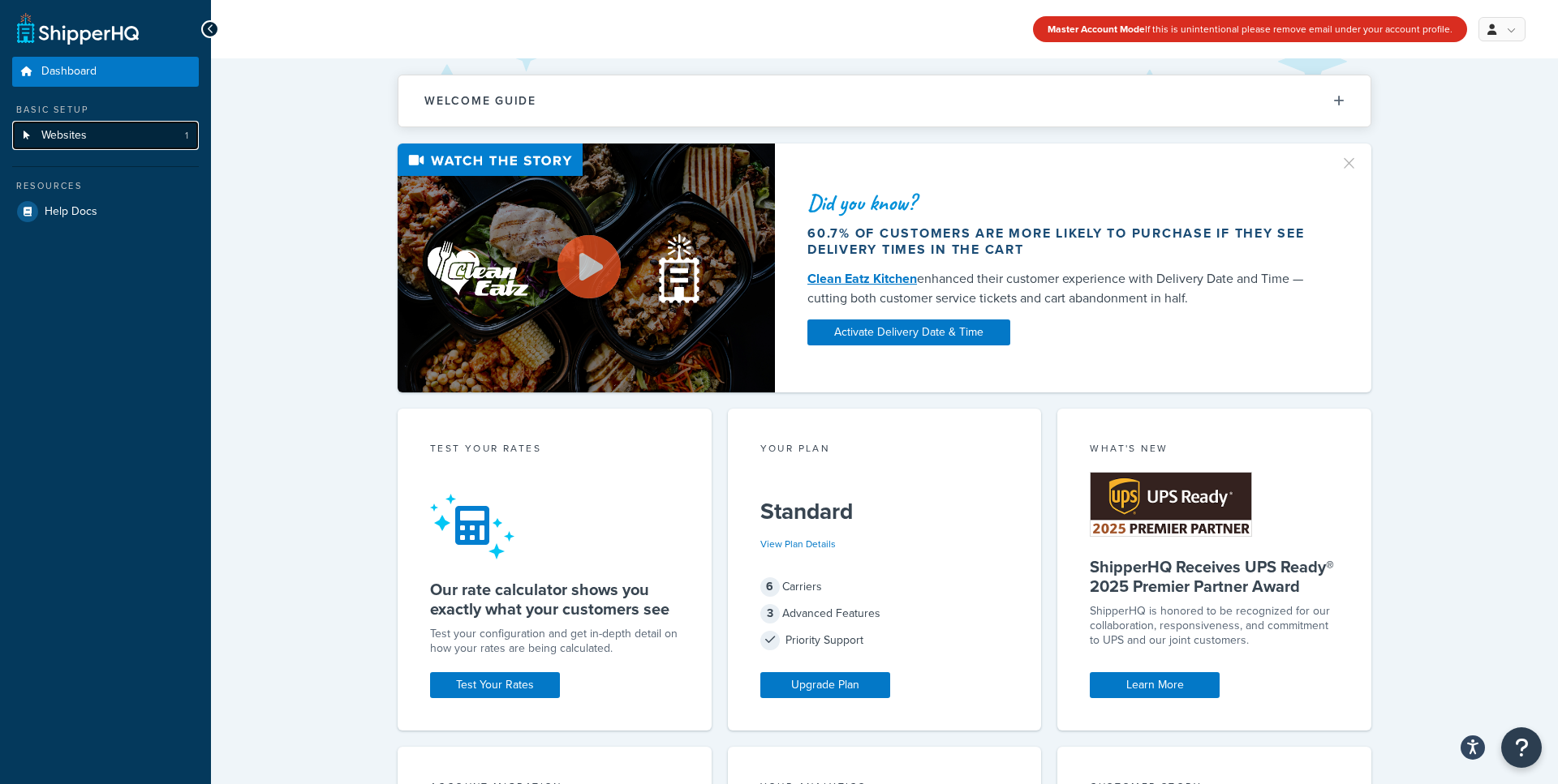
click at [27, 131] on icon at bounding box center [26, 136] width 16 height 10
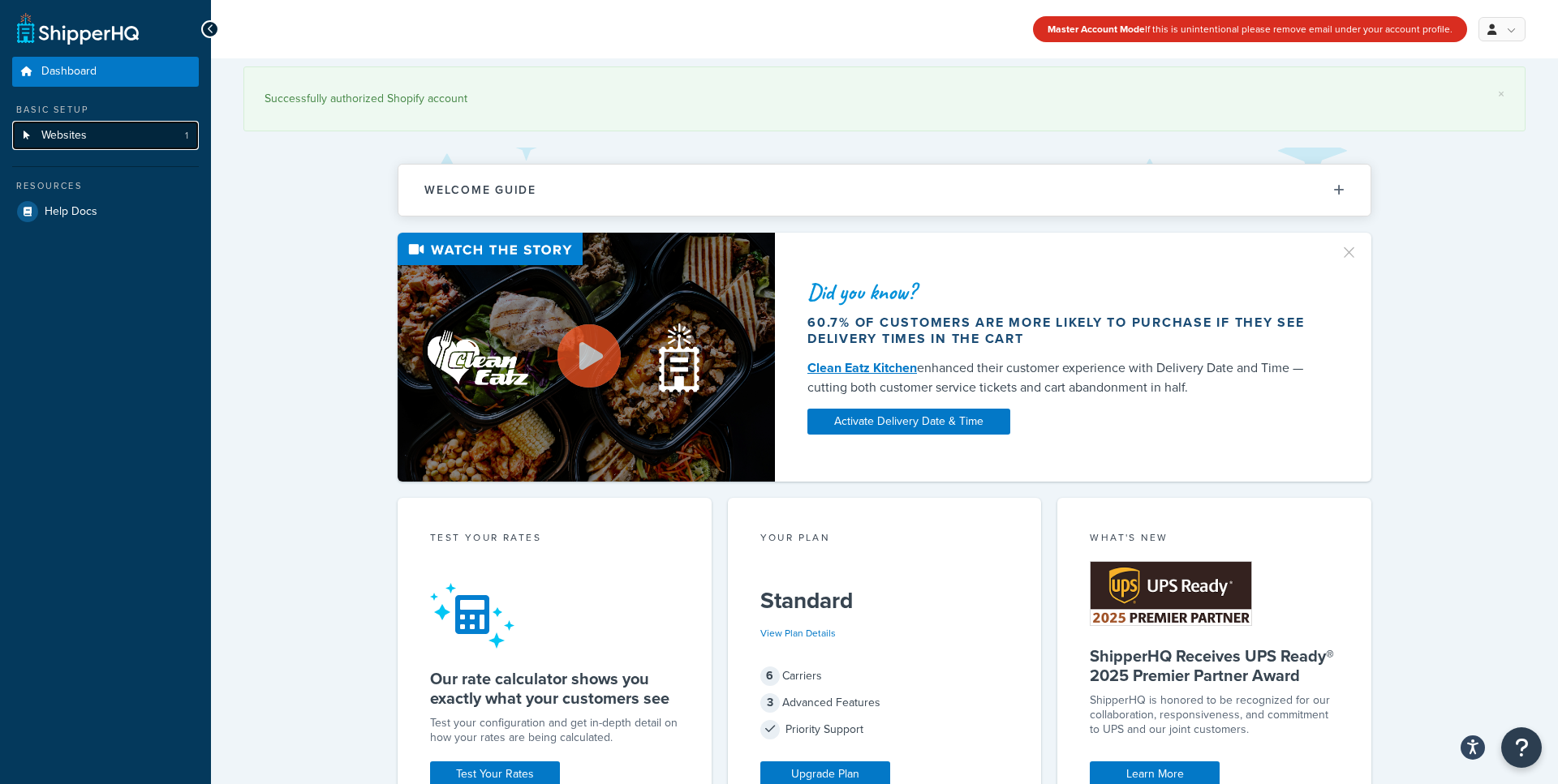
click at [82, 132] on span "Websites" at bounding box center [64, 136] width 45 height 13
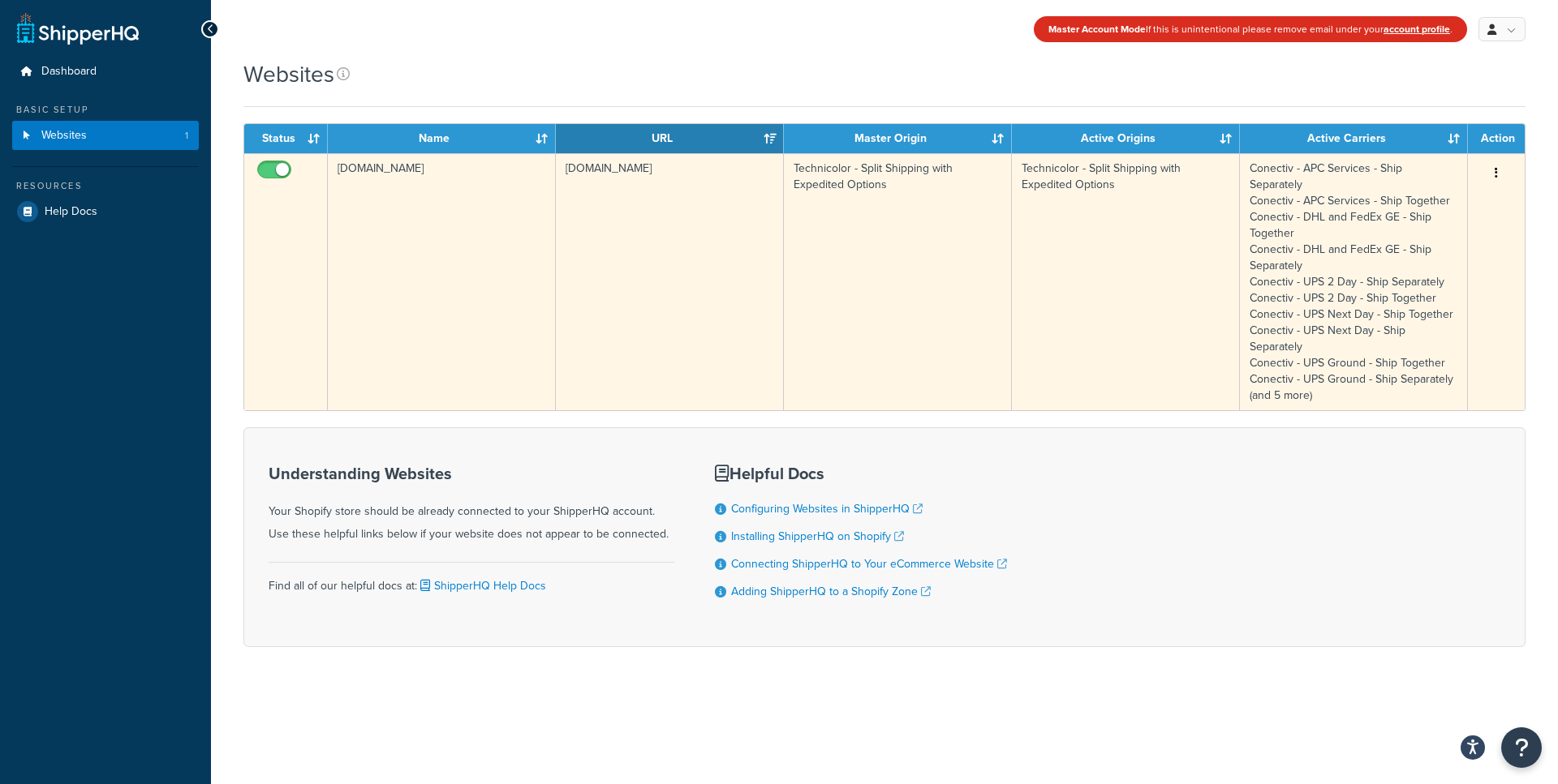
click at [1498, 175] on button "button" at bounding box center [1496, 173] width 23 height 26
click at [1424, 198] on link "Edit" at bounding box center [1430, 206] width 129 height 34
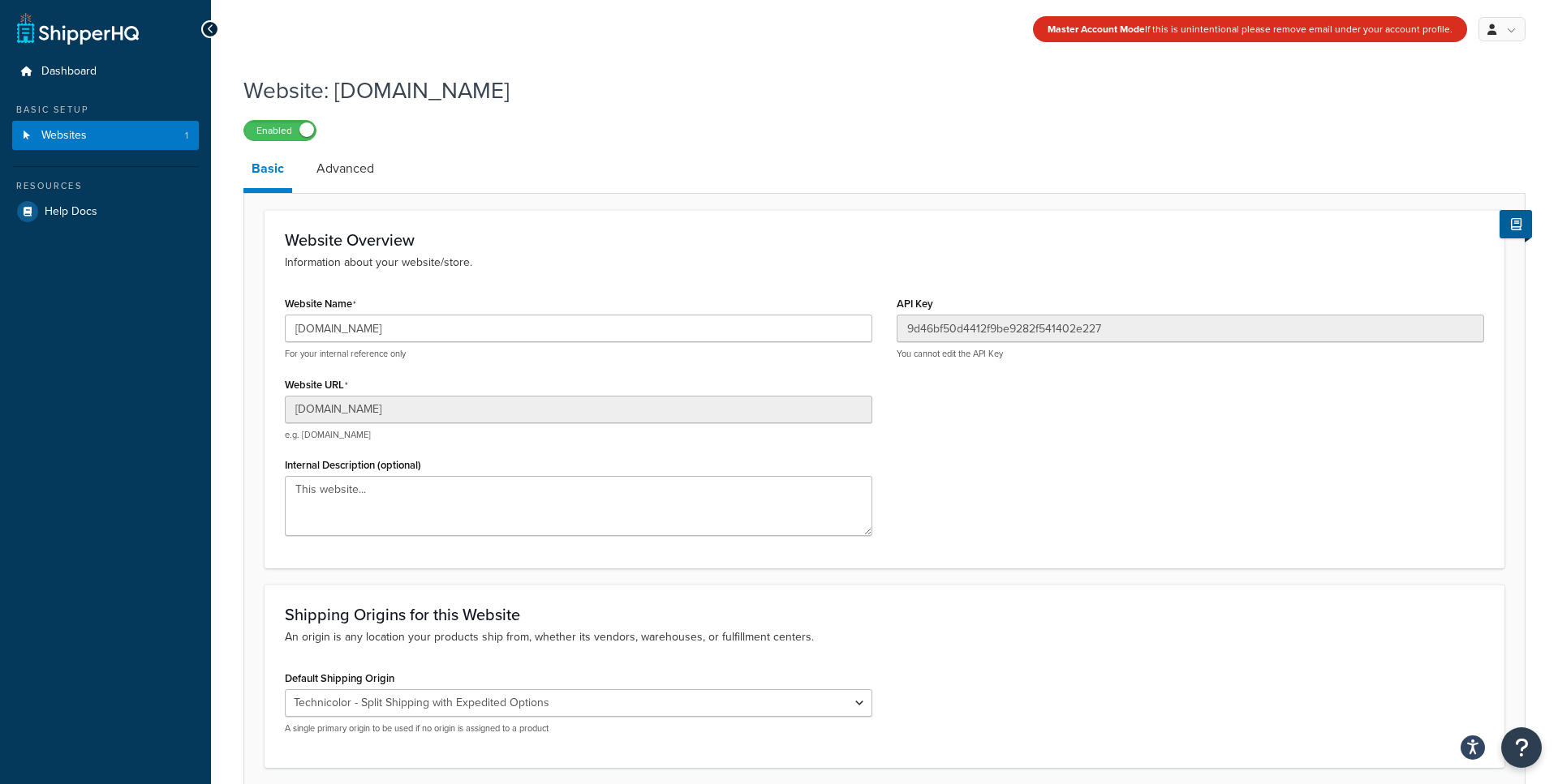
scroll to position [132, 0]
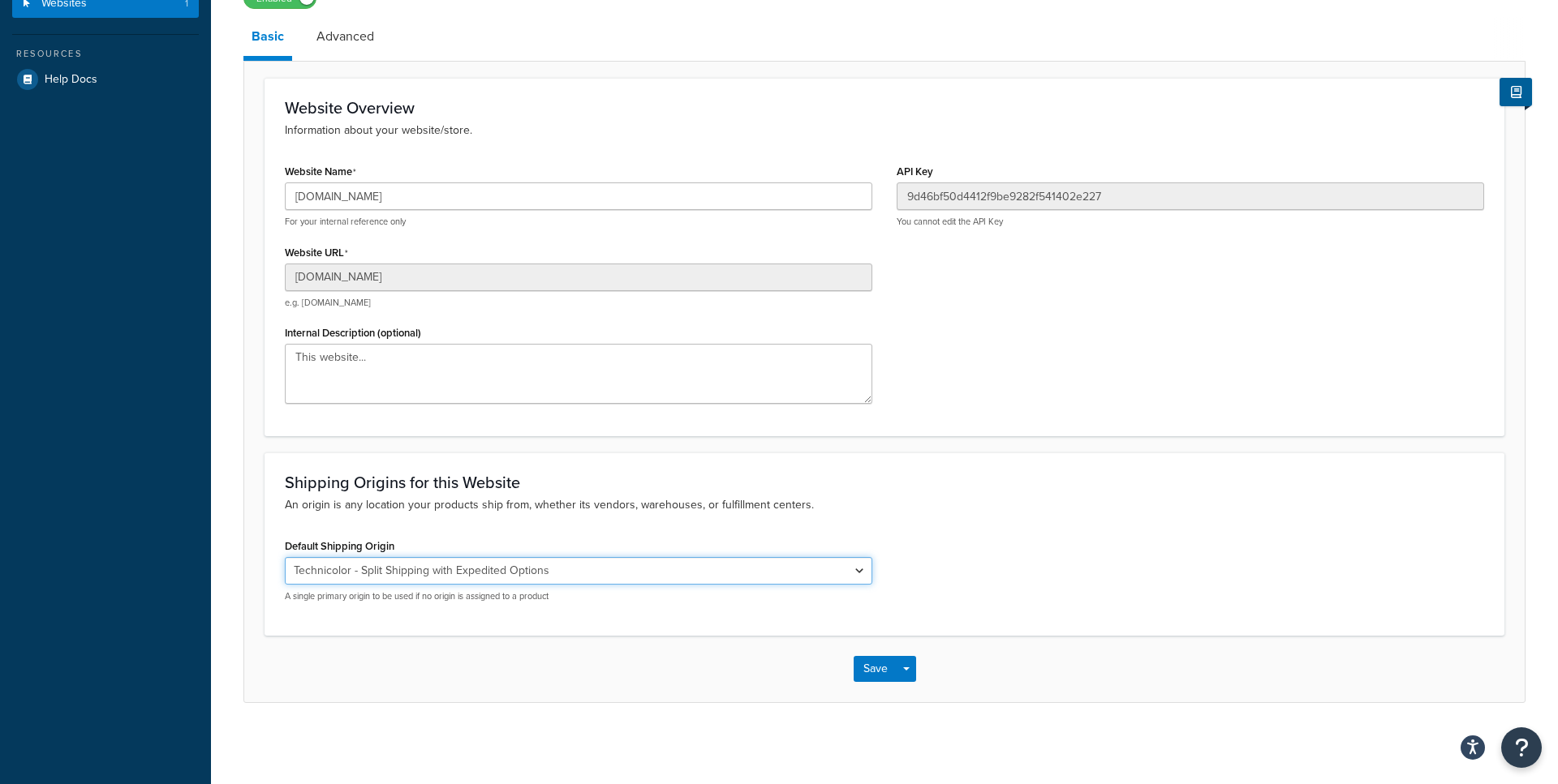
click at [365, 572] on select "El Famoso Artist Endeavor (OG) Graphik Dimensions Artivise Printful [PERSON_NAM…" at bounding box center [578, 571] width 587 height 28
select select "64856"
click at [285, 557] on select "El Famoso Artist Endeavor (OG) Graphik Dimensions Artivise Printful [PERSON_NAM…" at bounding box center [578, 571] width 587 height 28
click at [880, 670] on button "Save" at bounding box center [875, 669] width 44 height 26
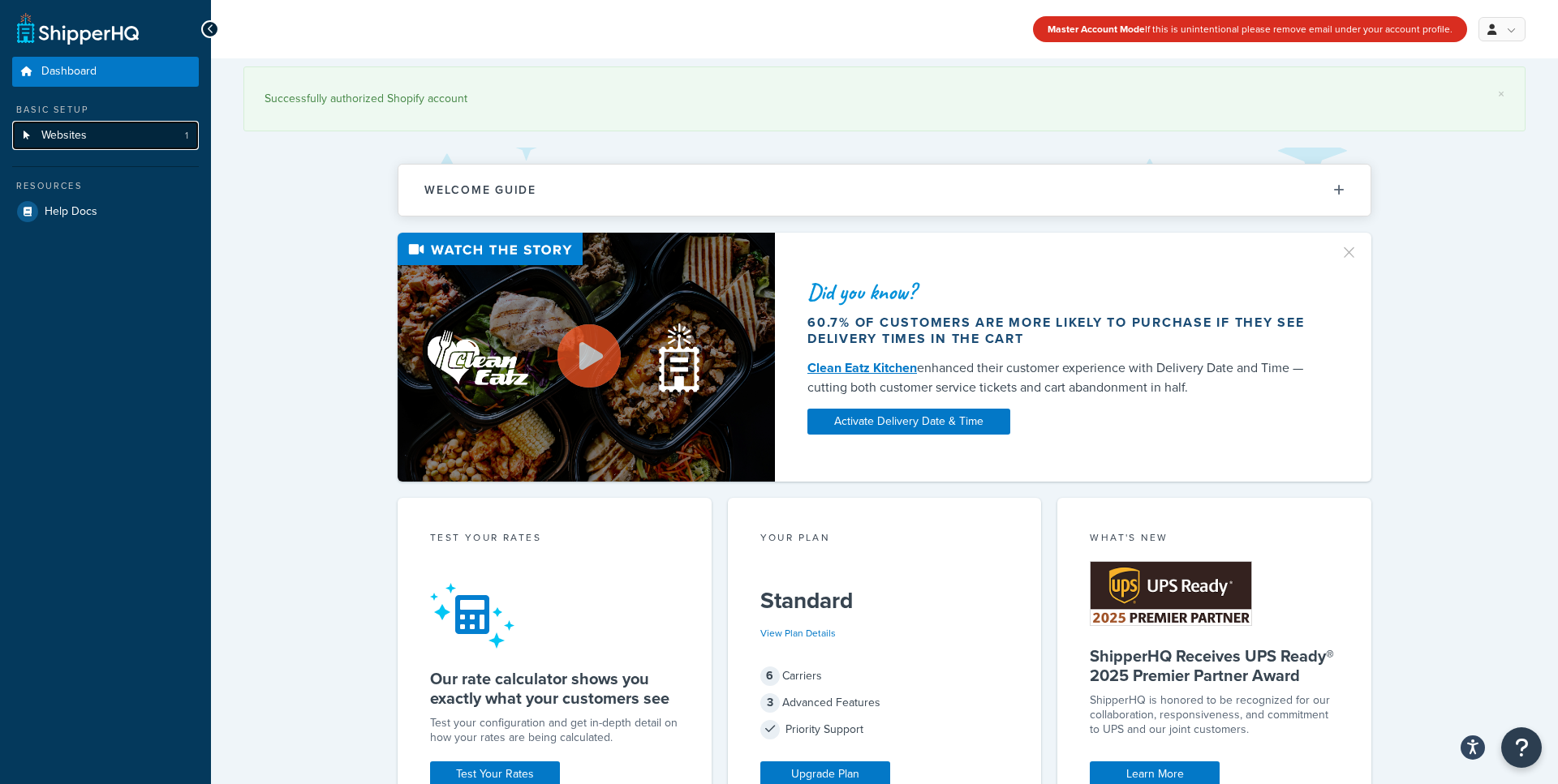
click at [105, 130] on link "Websites 1" at bounding box center [105, 136] width 186 height 30
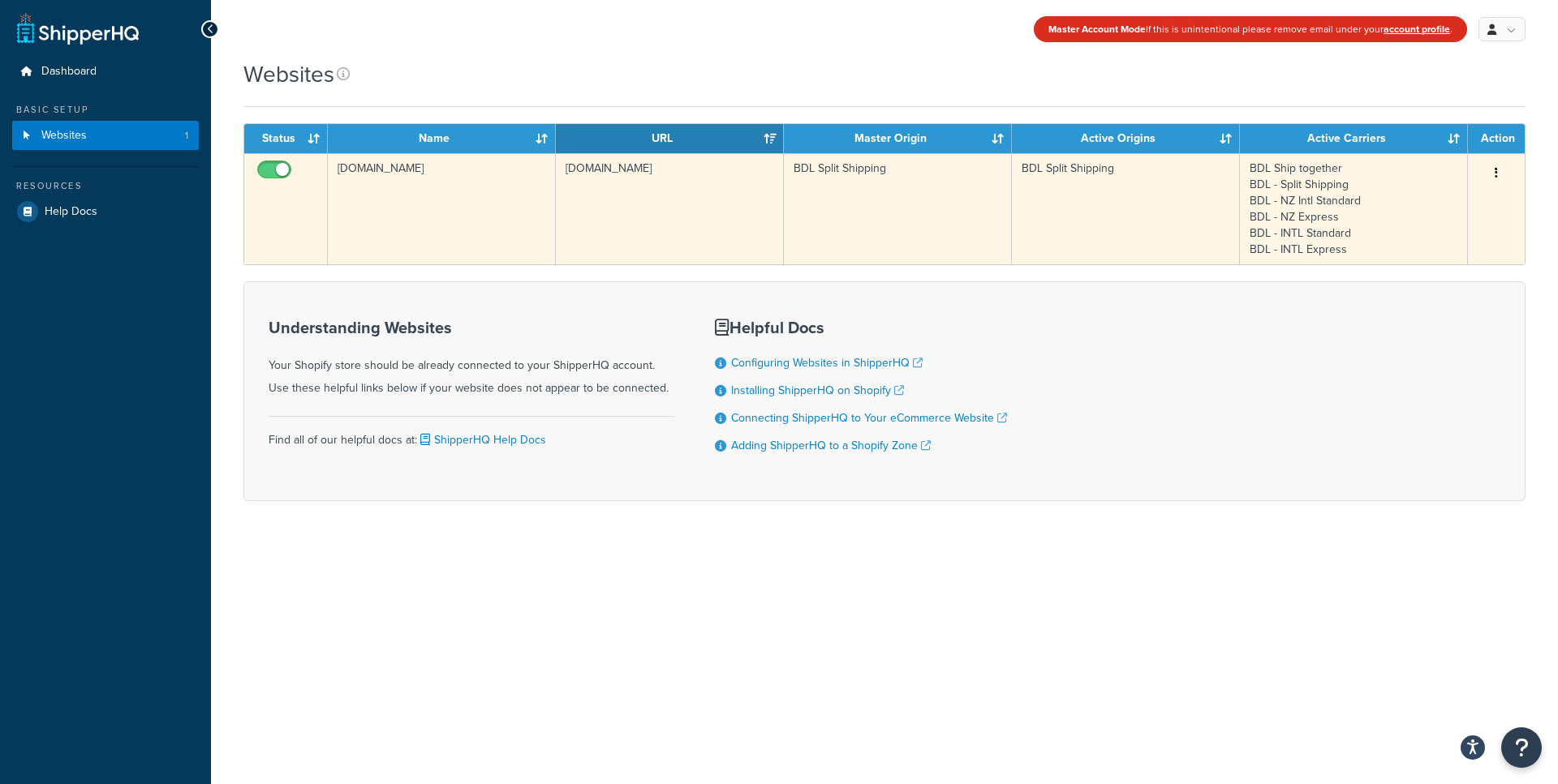
click at [1487, 172] on button "button" at bounding box center [1496, 173] width 23 height 26
click at [1450, 198] on link "Edit" at bounding box center [1430, 206] width 129 height 34
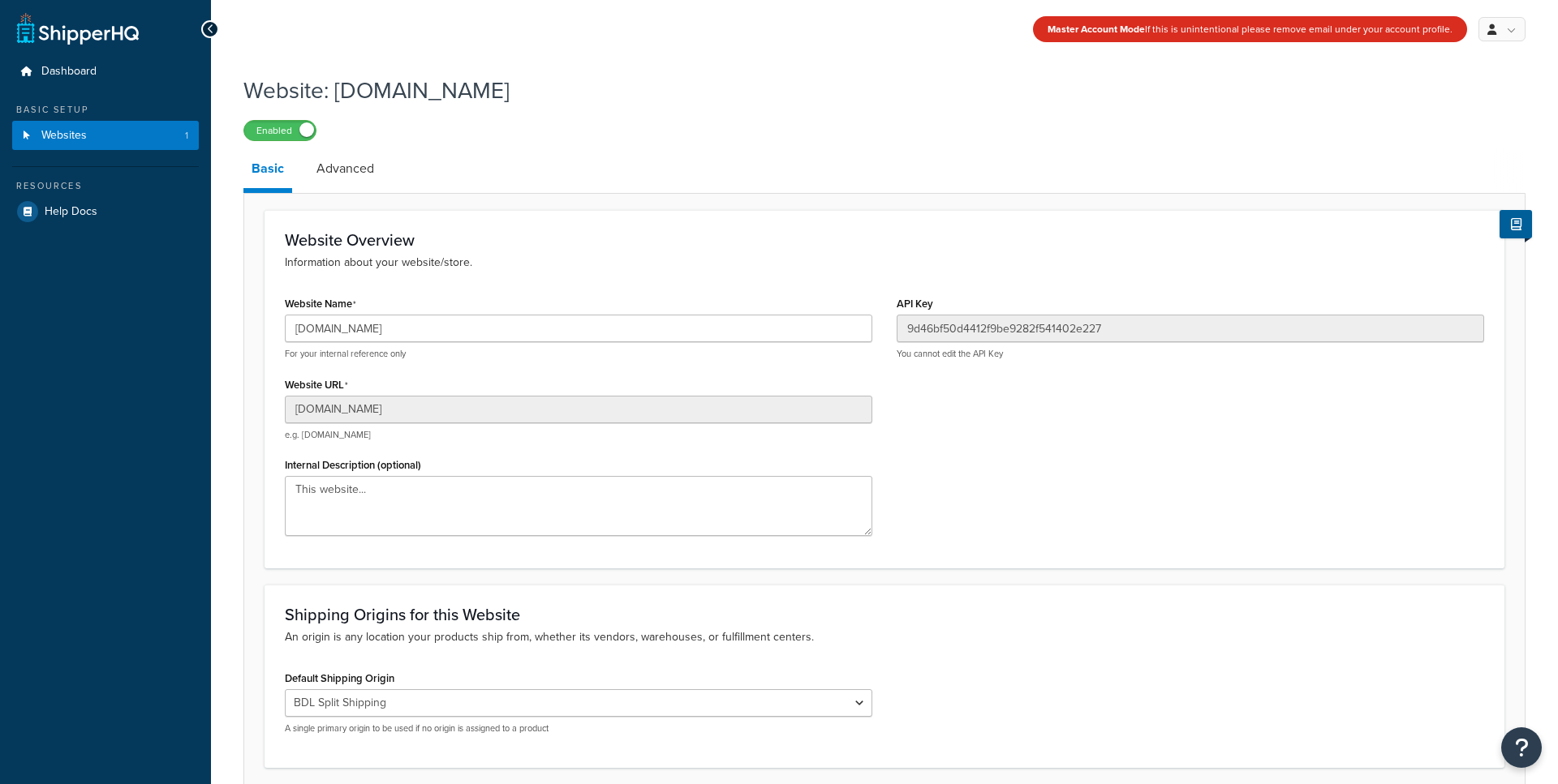
scroll to position [132, 0]
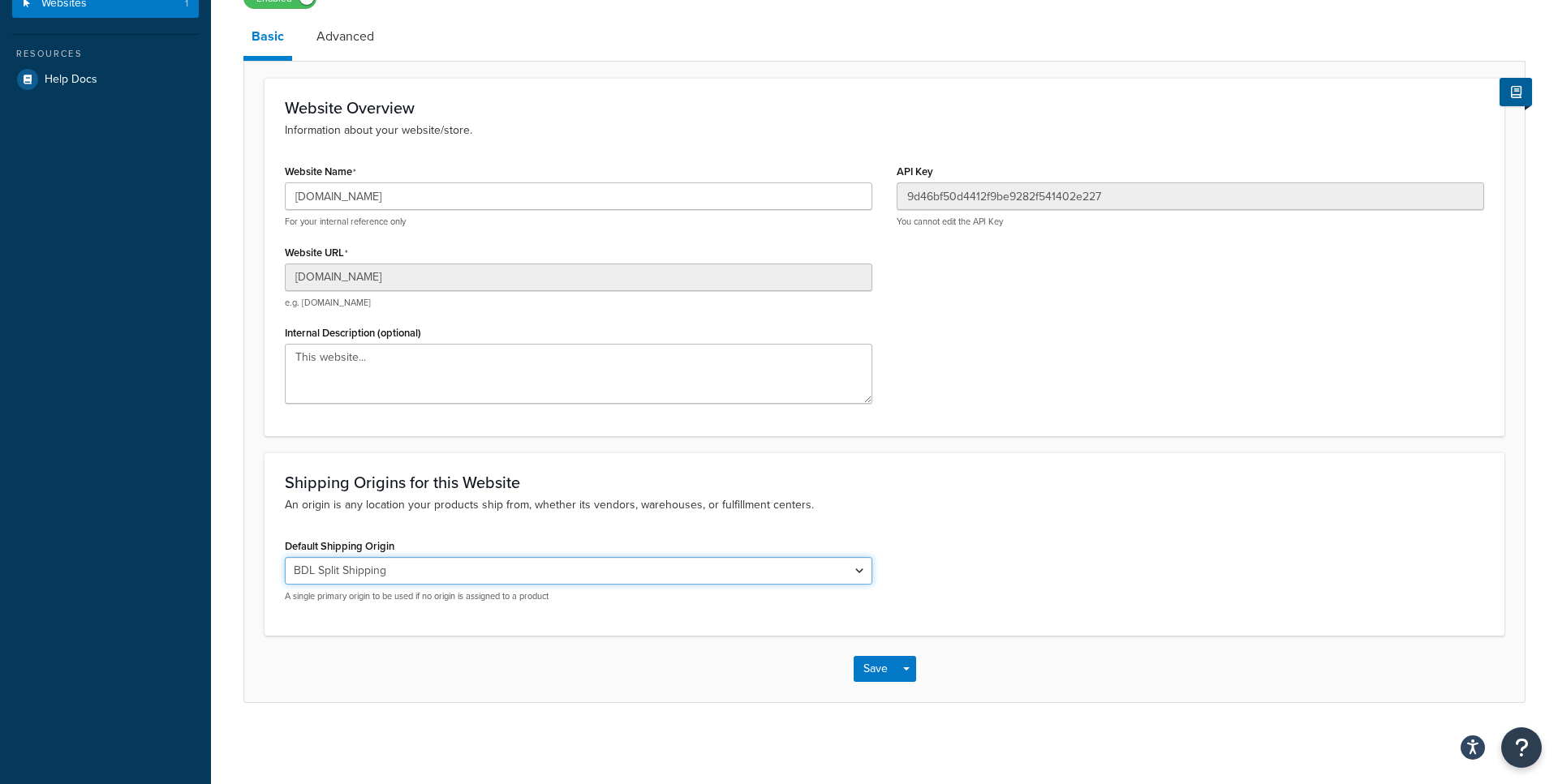
click at [443, 567] on select "El Famoso Artist Endeavor (OG) Graphik Dimensions Artivise Printful [PERSON_NAM…" at bounding box center [578, 571] width 587 height 28
select select "60886"
click at [285, 557] on select "El Famoso Artist Endeavor (OG) Graphik Dimensions Artivise Printful [PERSON_NAM…" at bounding box center [578, 571] width 587 height 28
click at [869, 670] on button "Save" at bounding box center [875, 669] width 44 height 26
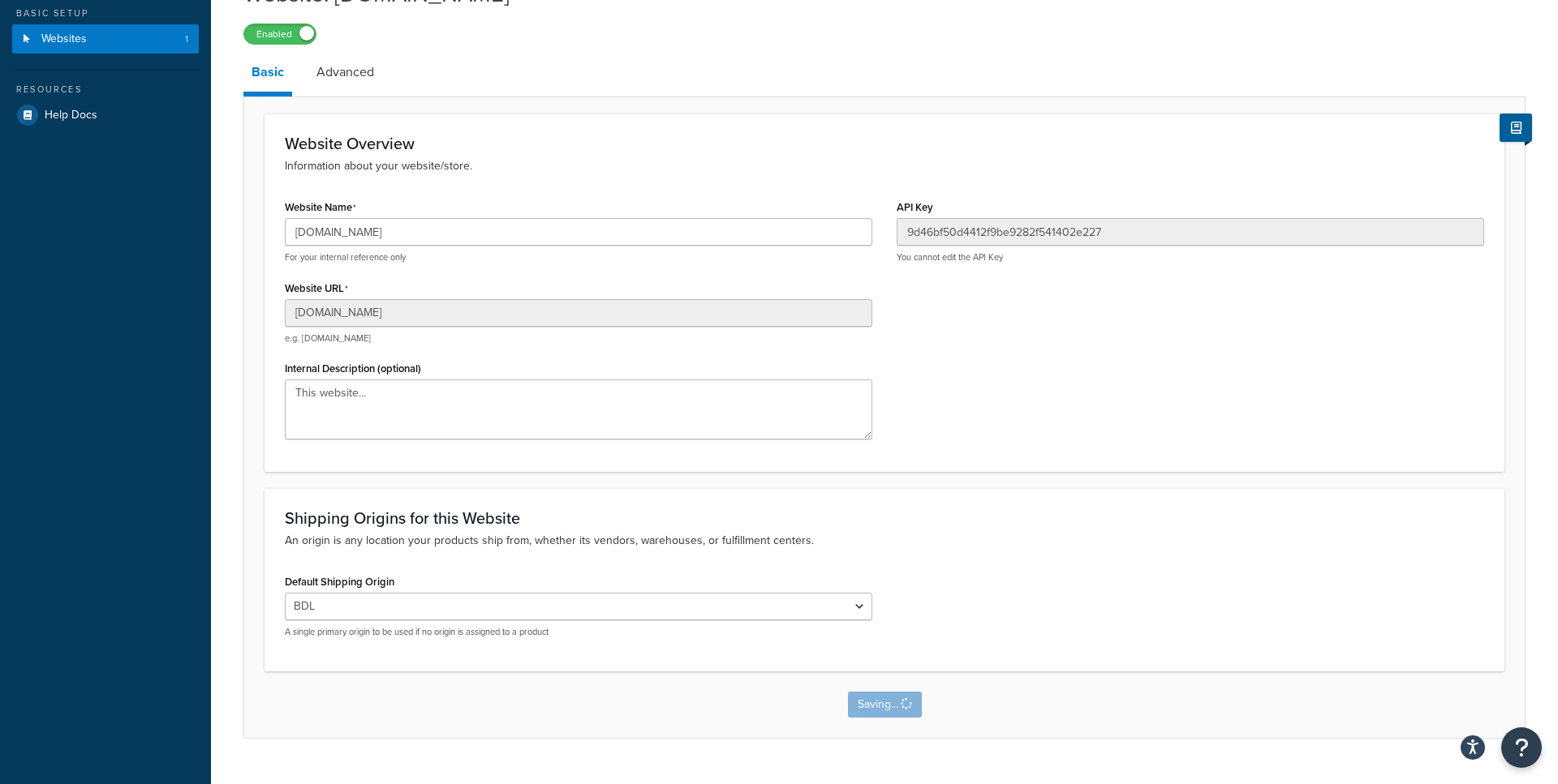
scroll to position [0, 0]
